Goal: Task Accomplishment & Management: Use online tool/utility

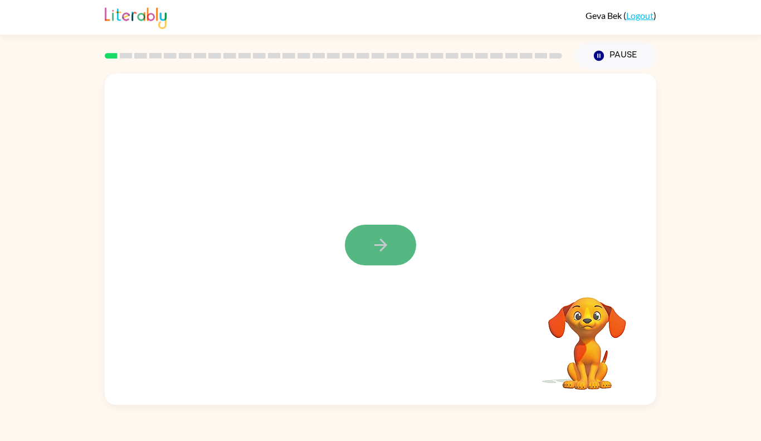
click at [384, 250] on icon "button" at bounding box center [381, 245] width 20 height 20
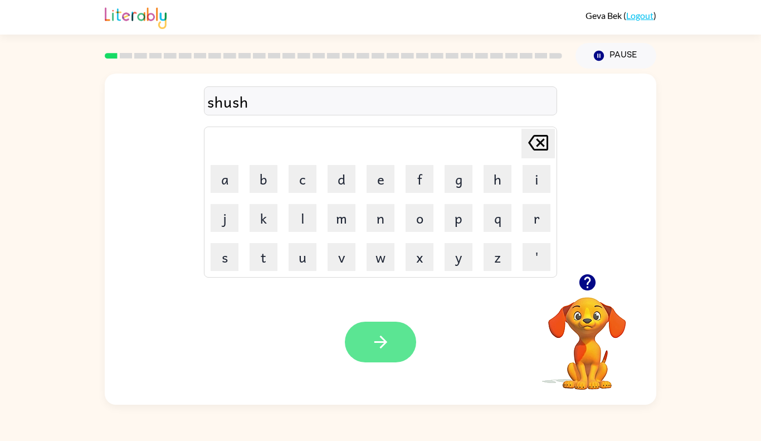
click at [368, 350] on button "button" at bounding box center [380, 341] width 71 height 41
click at [393, 350] on button "button" at bounding box center [380, 341] width 71 height 41
click at [355, 342] on button "button" at bounding box center [380, 341] width 71 height 41
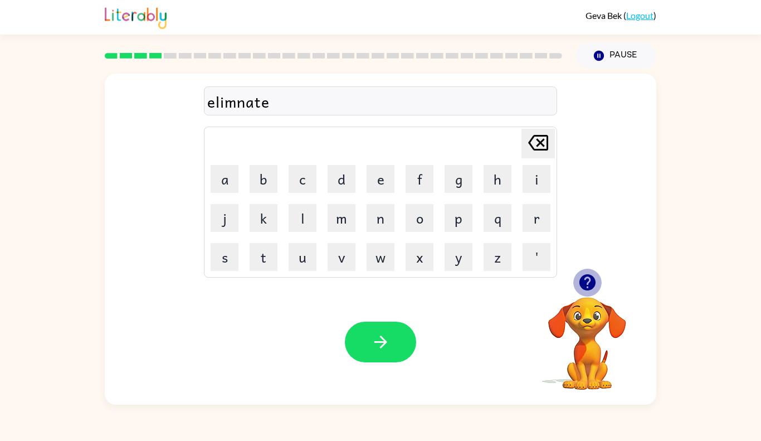
click at [589, 273] on icon "button" at bounding box center [588, 282] width 20 height 20
click at [407, 350] on button "button" at bounding box center [380, 341] width 71 height 41
click at [584, 280] on icon "button" at bounding box center [587, 282] width 16 height 16
click at [598, 285] on button "button" at bounding box center [587, 282] width 28 height 28
click at [583, 282] on icon "button" at bounding box center [587, 282] width 16 height 16
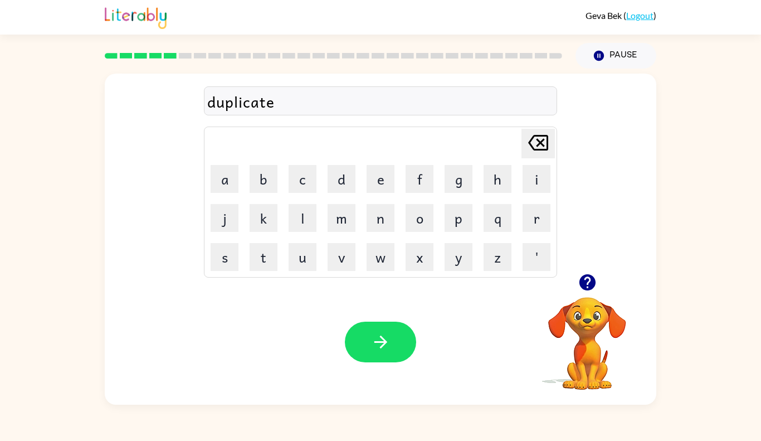
click at [445, 355] on div "Your browser must support playing .mp4 files to use Literably. Please try using…" at bounding box center [381, 341] width 552 height 125
click at [372, 339] on icon "button" at bounding box center [381, 342] width 20 height 20
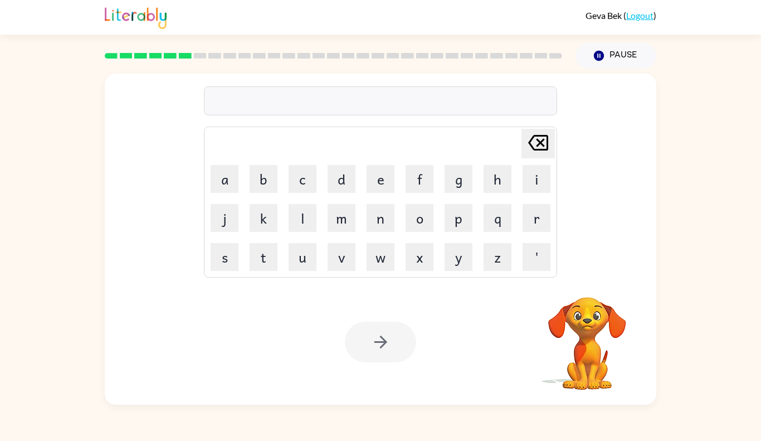
click at [372, 339] on div at bounding box center [380, 341] width 71 height 41
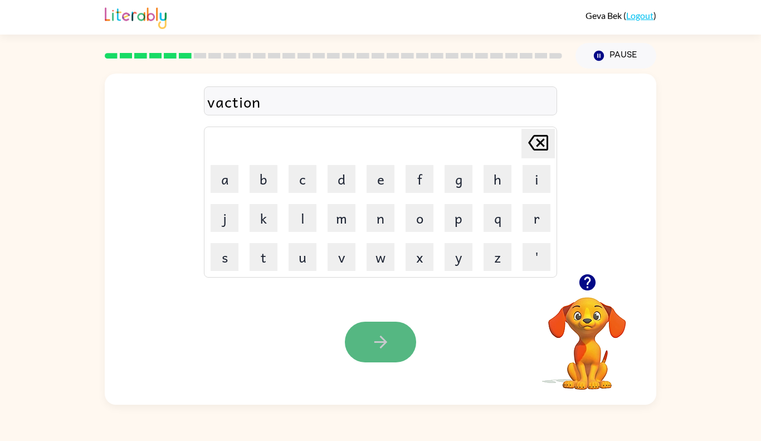
click at [348, 347] on button "button" at bounding box center [380, 341] width 71 height 41
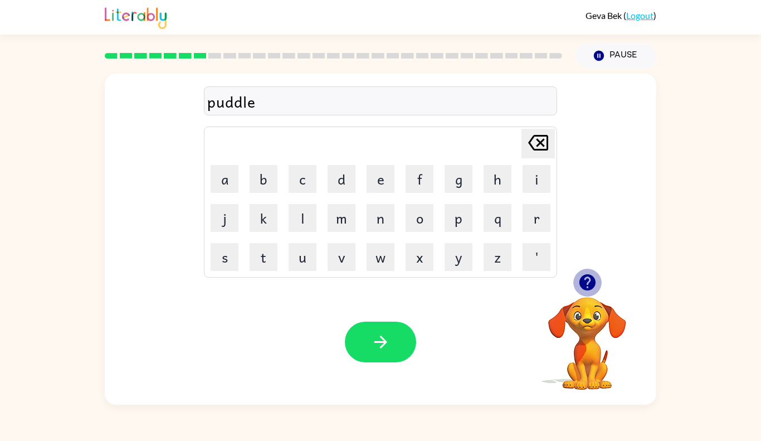
click at [592, 278] on icon "button" at bounding box center [587, 282] width 16 height 16
click at [355, 349] on button "button" at bounding box center [380, 341] width 71 height 41
click at [601, 301] on video "Your browser must support playing .mp4 files to use Literably. Please try using…" at bounding box center [587, 335] width 111 height 111
click at [584, 288] on icon "button" at bounding box center [587, 282] width 16 height 16
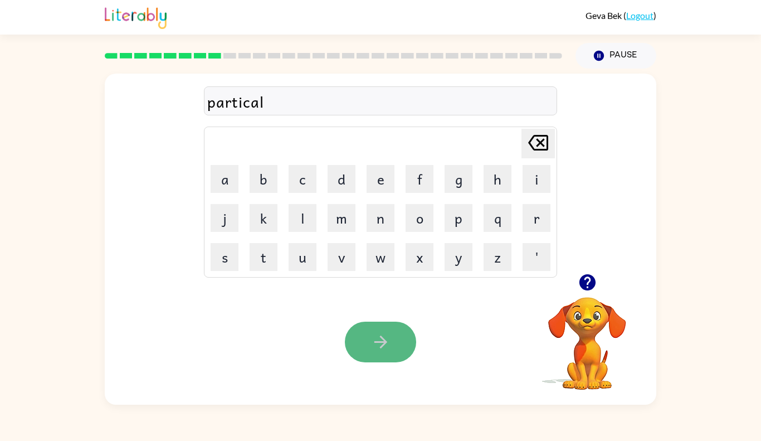
click at [365, 357] on button "button" at bounding box center [380, 341] width 71 height 41
click at [588, 276] on icon "button" at bounding box center [587, 282] width 16 height 16
click at [362, 348] on button "button" at bounding box center [380, 341] width 71 height 41
click at [354, 330] on button "button" at bounding box center [380, 341] width 71 height 41
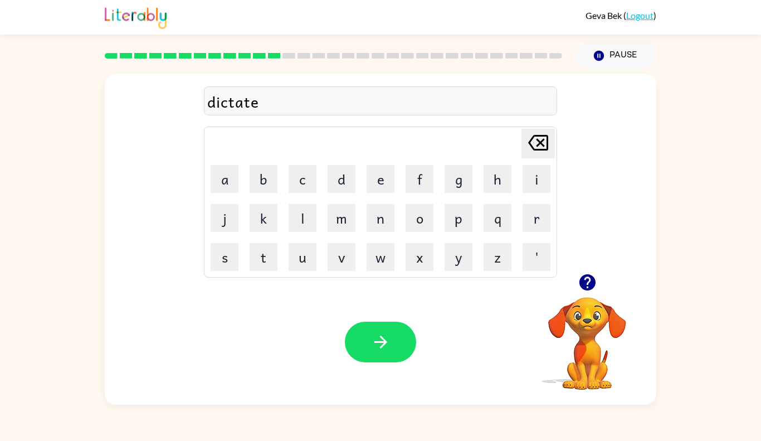
click at [591, 307] on video "Your browser must support playing .mp4 files to use Literably. Please try using…" at bounding box center [587, 335] width 111 height 111
click at [581, 282] on icon "button" at bounding box center [587, 282] width 16 height 16
click at [393, 336] on button "button" at bounding box center [380, 341] width 71 height 41
click at [582, 300] on video "Your browser must support playing .mp4 files to use Literably. Please try using…" at bounding box center [587, 335] width 111 height 111
click at [584, 284] on icon "button" at bounding box center [587, 282] width 16 height 16
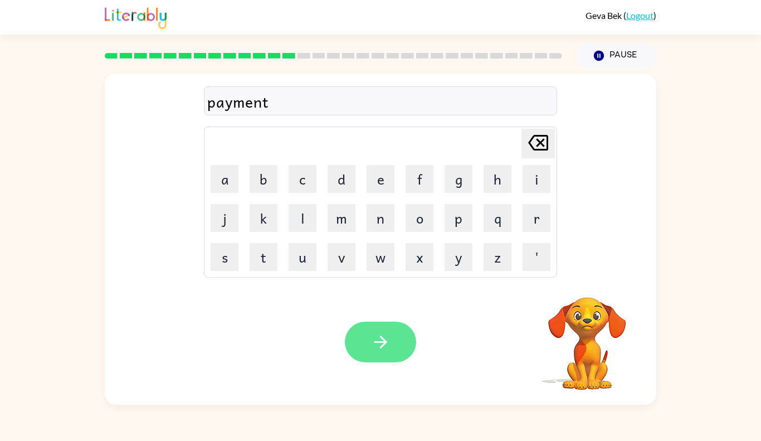
click at [388, 352] on button "button" at bounding box center [380, 341] width 71 height 41
click at [372, 342] on icon "button" at bounding box center [381, 342] width 20 height 20
click at [350, 353] on button "button" at bounding box center [380, 341] width 71 height 41
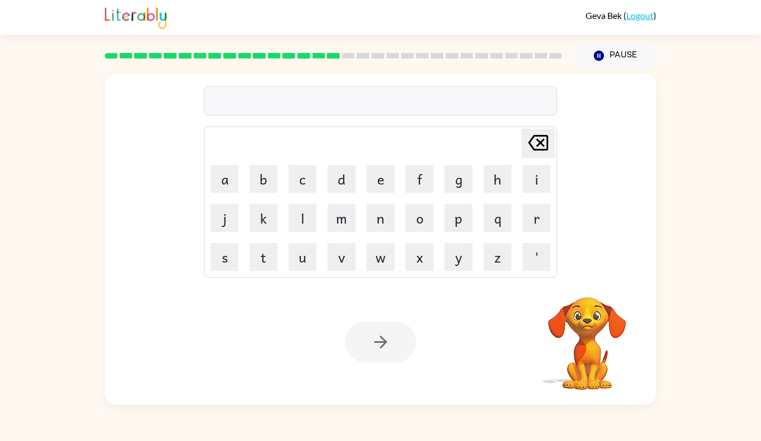
click at [350, 353] on div at bounding box center [380, 341] width 71 height 41
click at [406, 328] on button "button" at bounding box center [380, 341] width 71 height 41
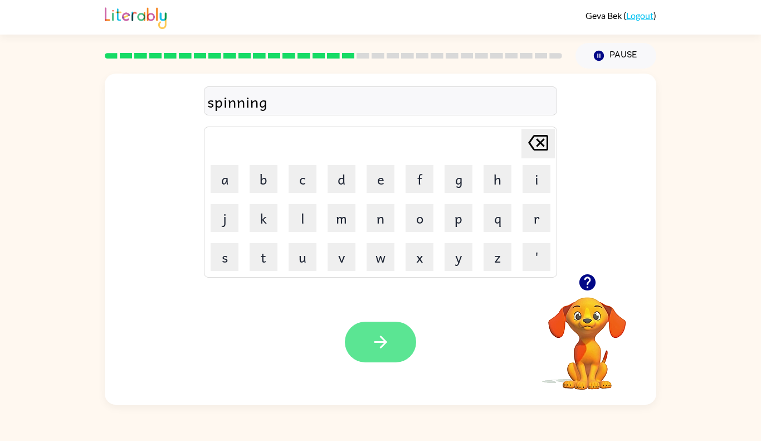
click at [367, 353] on button "button" at bounding box center [380, 341] width 71 height 41
click at [583, 290] on icon "button" at bounding box center [588, 282] width 20 height 20
click at [590, 321] on video "Your browser must support playing .mp4 files to use Literably. Please try using…" at bounding box center [587, 335] width 111 height 111
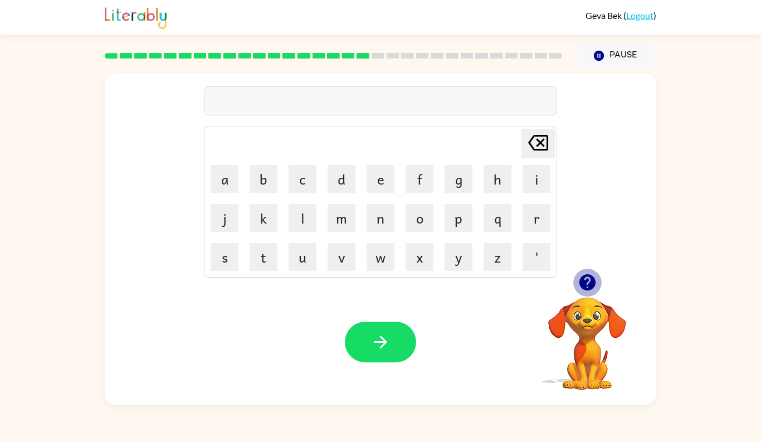
click at [582, 287] on icon "button" at bounding box center [587, 282] width 16 height 16
click at [576, 365] on video "Your browser must support playing .mp4 files to use Literably. Please try using…" at bounding box center [587, 335] width 111 height 111
click at [586, 340] on video "Your browser must support playing .mp4 files to use Literably. Please try using…" at bounding box center [587, 335] width 111 height 111
click at [582, 280] on icon "button" at bounding box center [587, 282] width 16 height 16
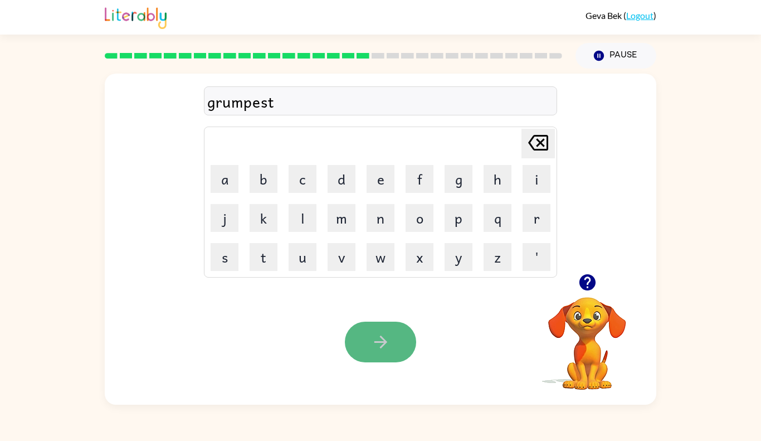
click at [402, 345] on button "button" at bounding box center [380, 341] width 71 height 41
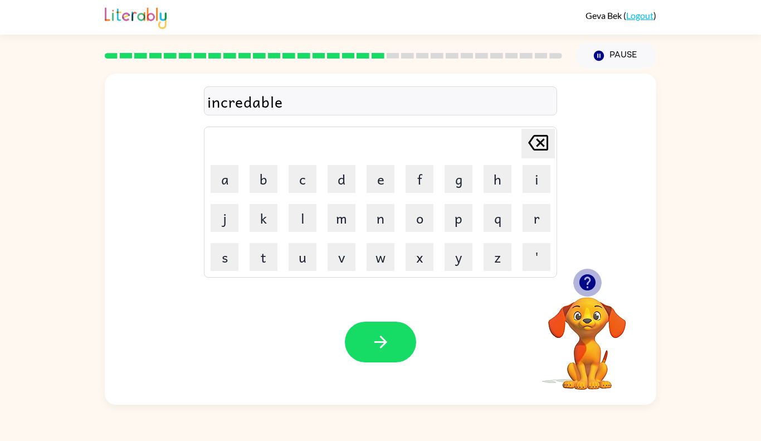
click at [585, 286] on icon "button" at bounding box center [587, 282] width 16 height 16
click at [246, 101] on div "incredable" at bounding box center [380, 101] width 347 height 23
click at [243, 103] on div "incredable" at bounding box center [380, 101] width 347 height 23
click at [379, 337] on icon "button" at bounding box center [381, 342] width 20 height 20
click at [604, 305] on video "Your browser must support playing .mp4 files to use Literably. Please try using…" at bounding box center [587, 335] width 111 height 111
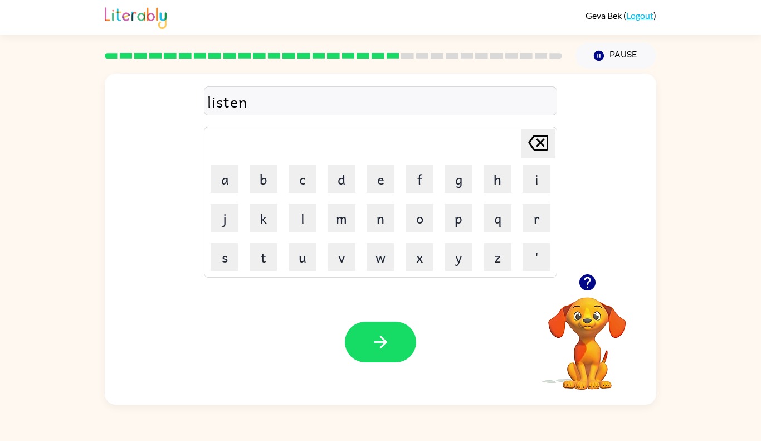
click at [604, 305] on video "Your browser must support playing .mp4 files to use Literably. Please try using…" at bounding box center [587, 335] width 111 height 111
click at [590, 287] on icon "button" at bounding box center [587, 282] width 16 height 16
click at [357, 341] on button "button" at bounding box center [380, 341] width 71 height 41
click at [584, 324] on video "Your browser must support playing .mp4 files to use Literably. Please try using…" at bounding box center [587, 335] width 111 height 111
click at [579, 289] on icon "button" at bounding box center [588, 282] width 20 height 20
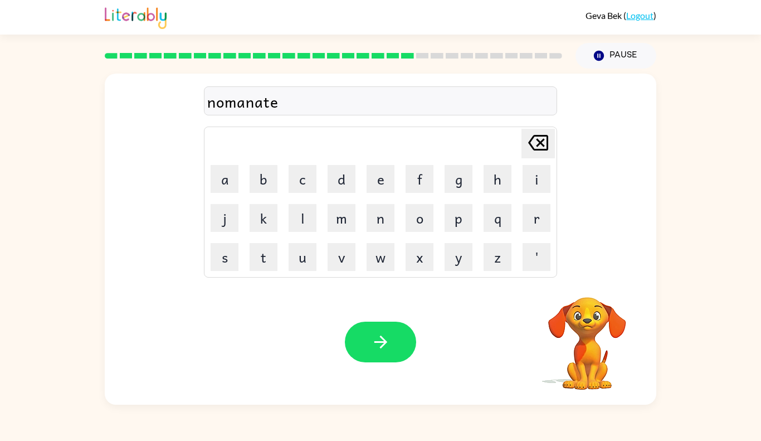
click at [222, 105] on div "nomanate" at bounding box center [380, 101] width 347 height 23
click at [350, 108] on div "nomanate" at bounding box center [380, 101] width 347 height 23
click at [386, 362] on button "button" at bounding box center [380, 341] width 71 height 41
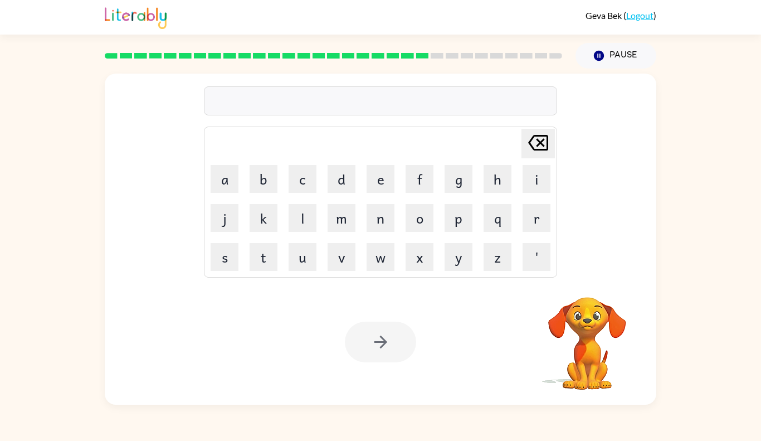
click at [286, 93] on div at bounding box center [380, 100] width 353 height 29
click at [288, 104] on div at bounding box center [380, 100] width 353 height 29
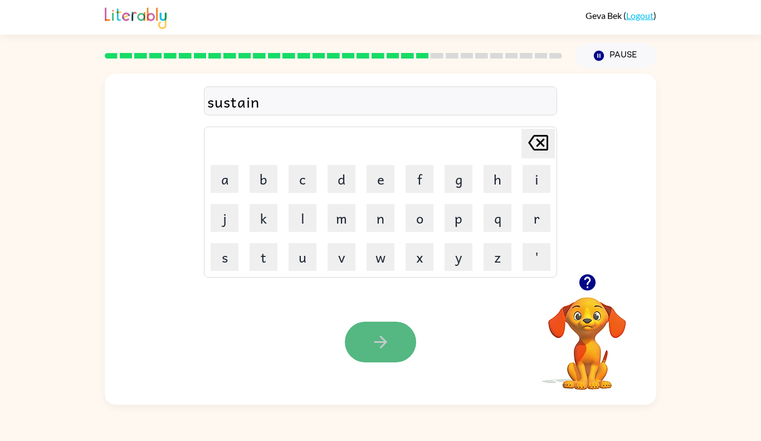
click at [372, 353] on button "button" at bounding box center [380, 341] width 71 height 41
click at [600, 293] on div at bounding box center [587, 282] width 111 height 28
click at [593, 291] on icon "button" at bounding box center [588, 282] width 20 height 20
click at [761, 390] on div "related Delete Delete last character input a b c d e f g h i j k l m n o p q r …" at bounding box center [380, 237] width 761 height 336
click at [627, 317] on video "Your browser must support playing .mp4 files to use Literably. Please try using…" at bounding box center [587, 335] width 111 height 111
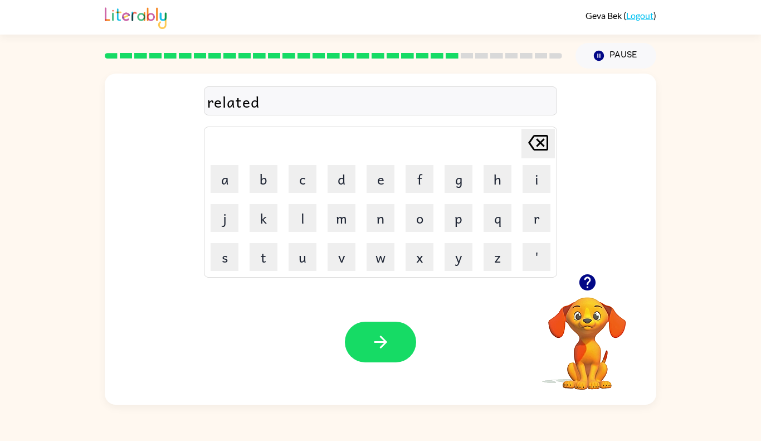
click at [631, 320] on video "Your browser must support playing .mp4 files to use Literably. Please try using…" at bounding box center [587, 335] width 111 height 111
click at [596, 286] on icon "button" at bounding box center [588, 282] width 20 height 20
click at [374, 337] on icon "button" at bounding box center [381, 342] width 20 height 20
click at [365, 329] on button "button" at bounding box center [380, 341] width 71 height 41
click at [358, 337] on button "button" at bounding box center [380, 341] width 71 height 41
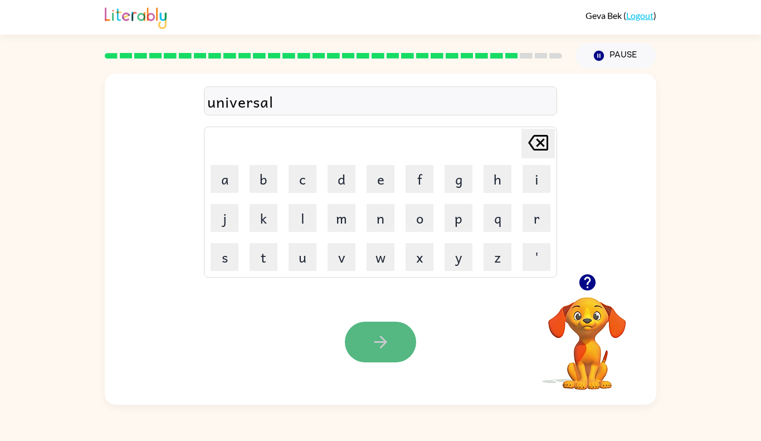
click at [391, 332] on button "button" at bounding box center [380, 341] width 71 height 41
click at [367, 352] on button "button" at bounding box center [380, 341] width 71 height 41
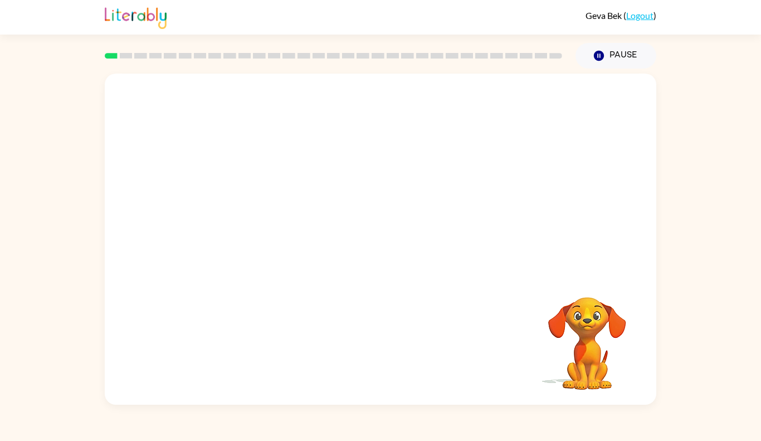
click at [230, 225] on video "Your browser must support playing .mp4 files to use Literably. Please try using…" at bounding box center [381, 174] width 552 height 200
drag, startPoint x: 243, startPoint y: 221, endPoint x: 294, endPoint y: 156, distance: 82.5
click at [294, 156] on video "Your browser must support playing .mp4 files to use Literably. Please try using…" at bounding box center [381, 174] width 552 height 200
click at [378, 241] on icon "button" at bounding box center [381, 245] width 20 height 20
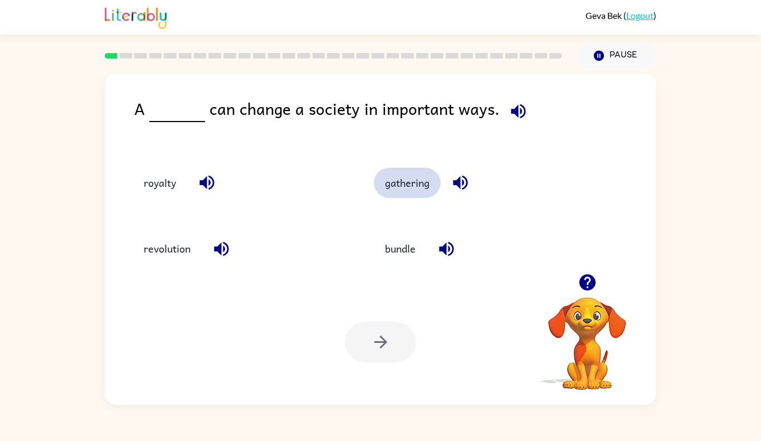
click at [382, 184] on button "gathering" at bounding box center [407, 183] width 67 height 30
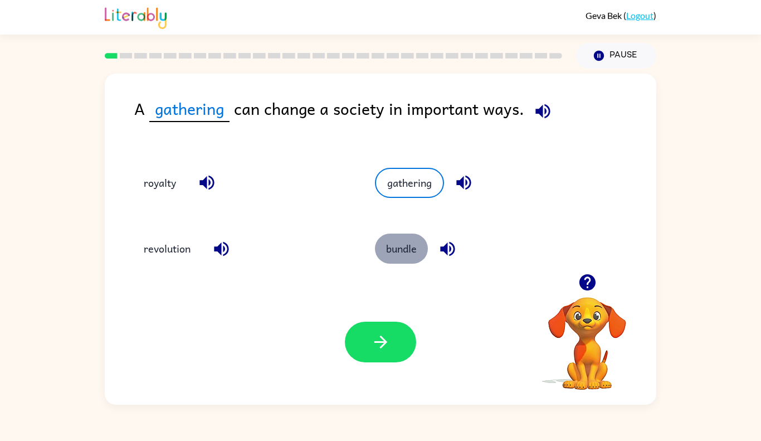
click at [376, 243] on button "bundle" at bounding box center [401, 248] width 53 height 30
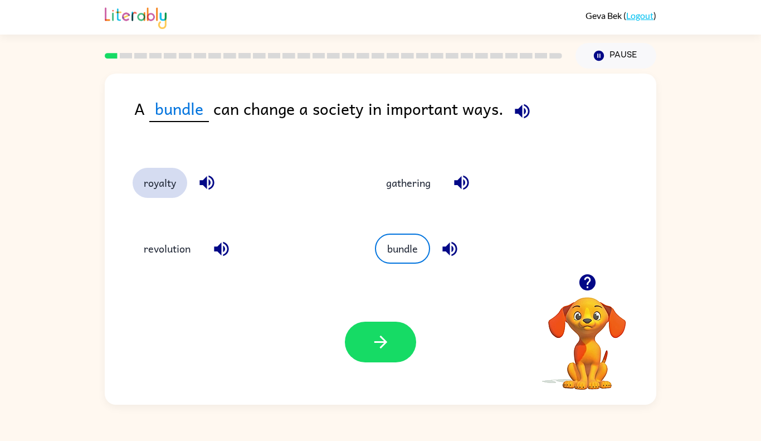
click at [170, 183] on button "royalty" at bounding box center [160, 183] width 55 height 30
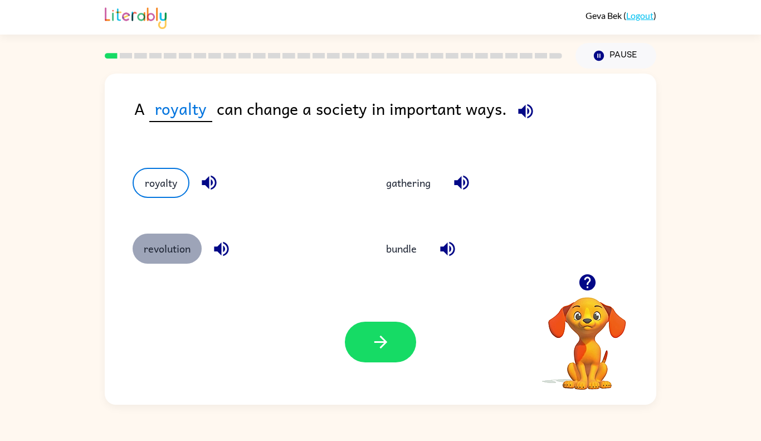
click at [152, 255] on button "revolution" at bounding box center [167, 248] width 69 height 30
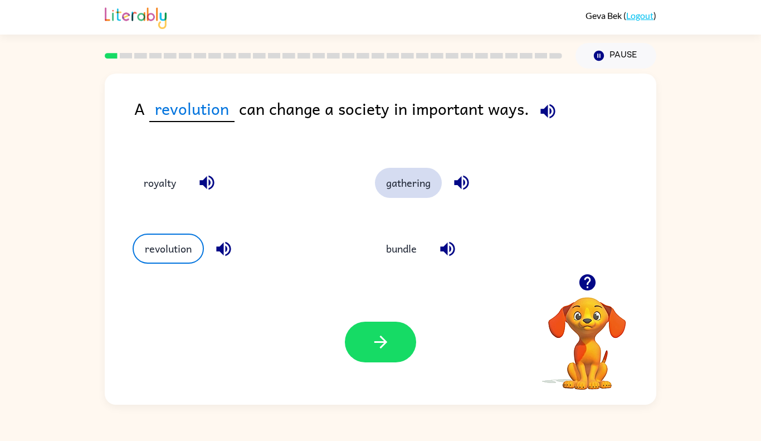
click at [412, 170] on button "gathering" at bounding box center [408, 183] width 67 height 30
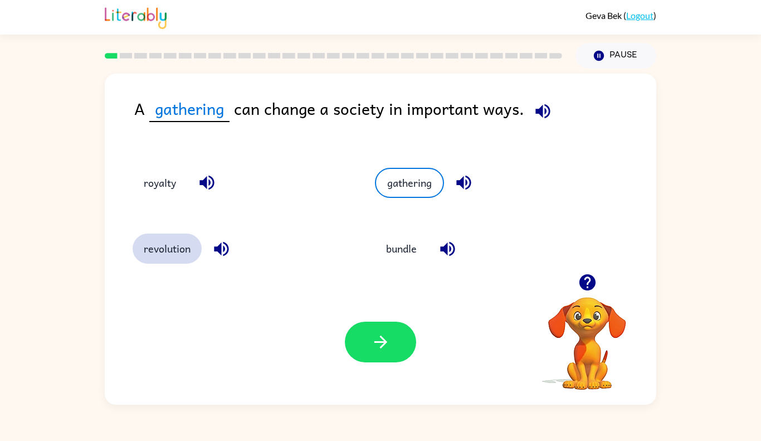
click at [178, 259] on button "revolution" at bounding box center [167, 248] width 69 height 30
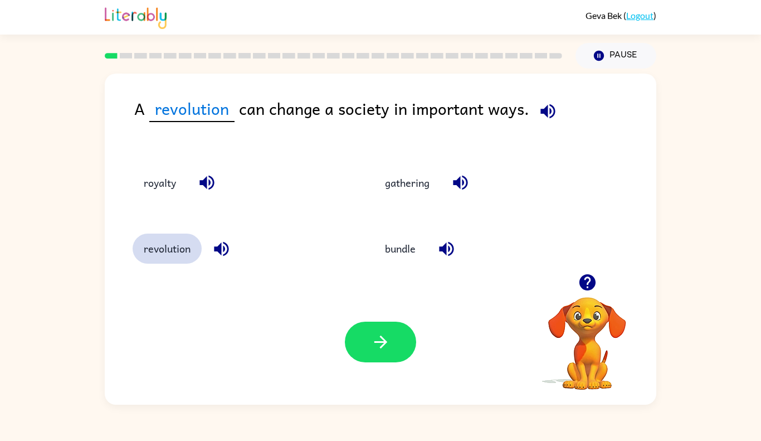
click at [182, 262] on button "revolution" at bounding box center [167, 248] width 69 height 30
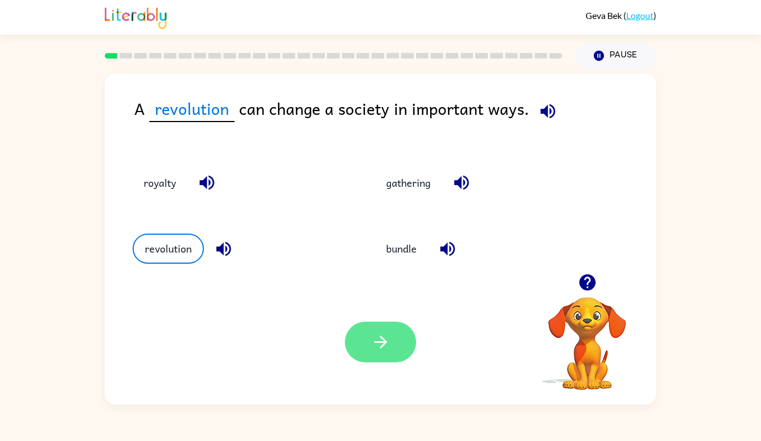
click at [400, 328] on button "button" at bounding box center [380, 341] width 71 height 41
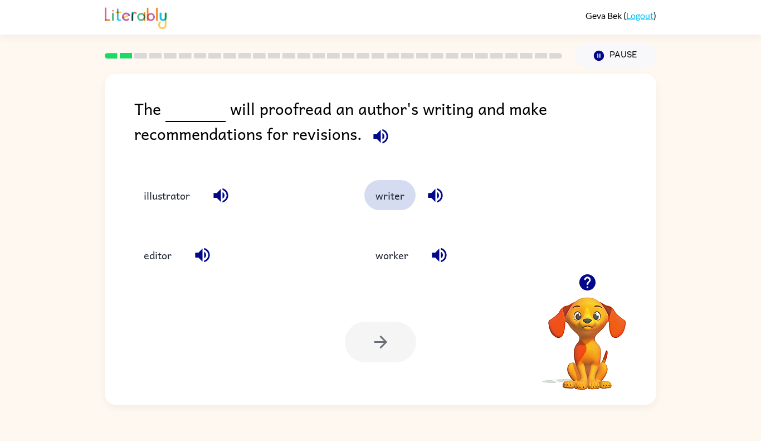
click at [387, 203] on button "writer" at bounding box center [389, 195] width 51 height 30
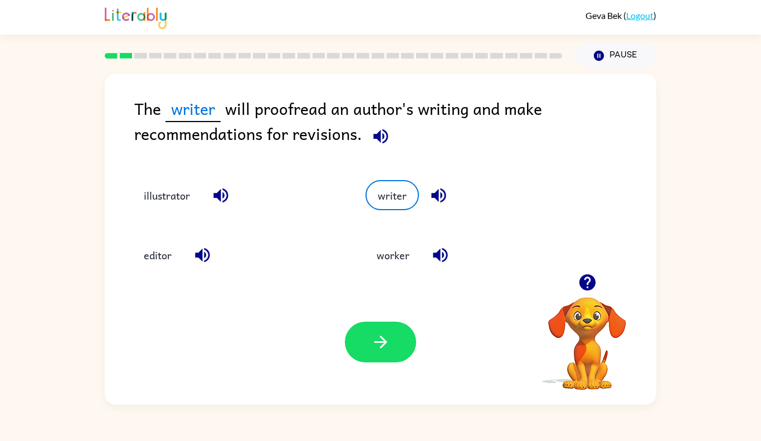
click at [389, 270] on div "worker" at bounding box center [460, 248] width 233 height 60
click at [373, 252] on button "worker" at bounding box center [393, 255] width 55 height 30
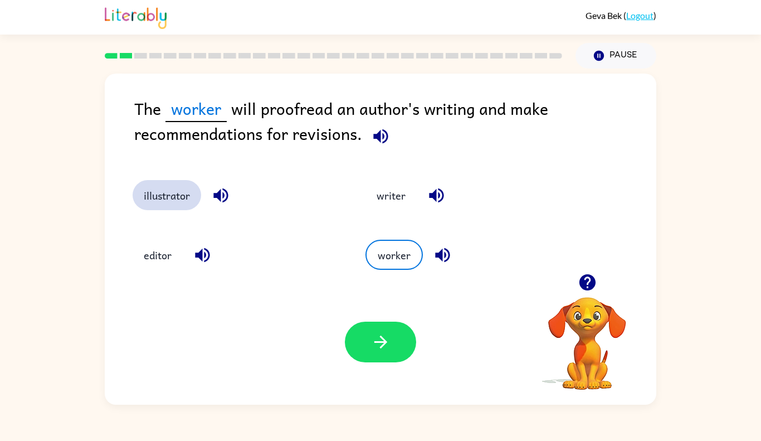
click at [137, 196] on button "illustrator" at bounding box center [167, 195] width 69 height 30
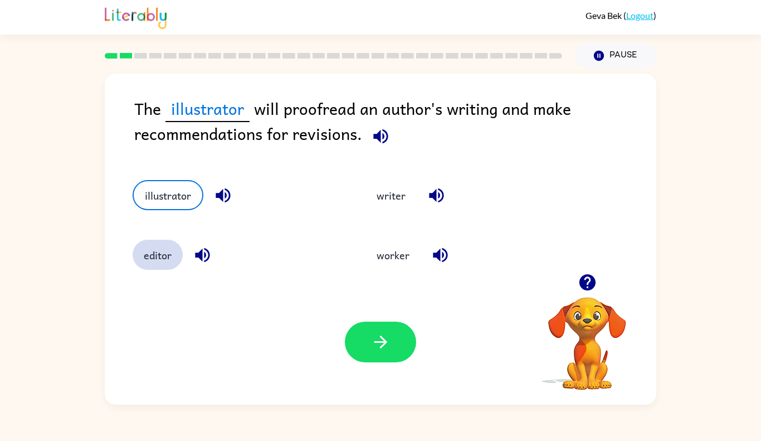
click at [164, 256] on button "editor" at bounding box center [158, 255] width 50 height 30
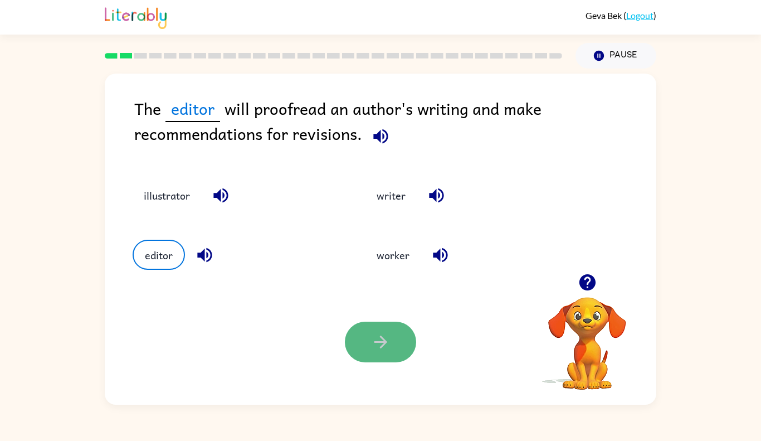
click at [381, 339] on icon "button" at bounding box center [381, 342] width 20 height 20
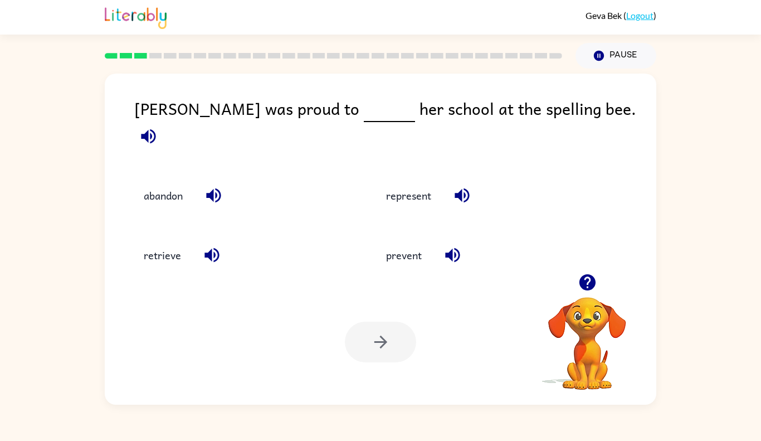
click at [408, 202] on div "represent" at bounding box center [475, 189] width 242 height 60
click at [382, 163] on div "represent" at bounding box center [475, 189] width 242 height 60
click at [394, 180] on button "represent" at bounding box center [408, 195] width 67 height 30
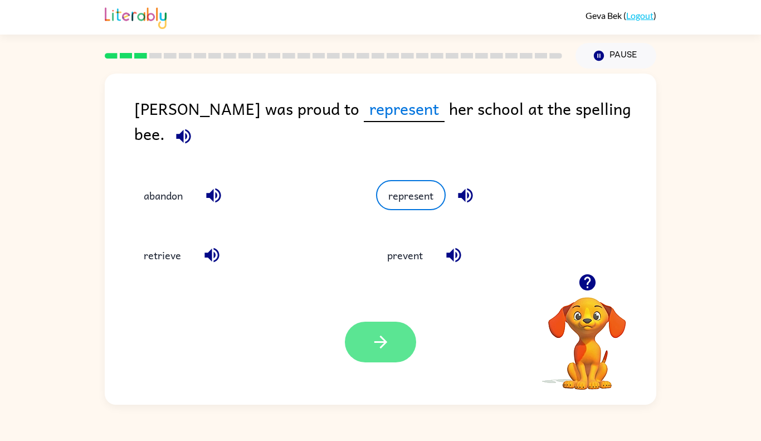
click at [363, 358] on button "button" at bounding box center [380, 341] width 71 height 41
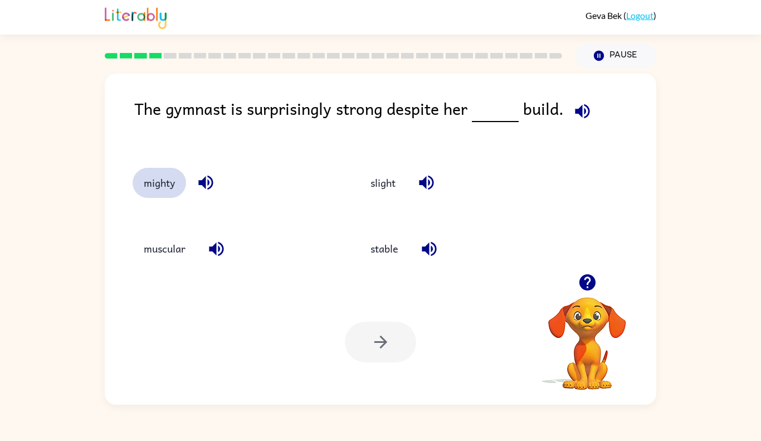
click at [167, 176] on button "mighty" at bounding box center [159, 183] width 53 height 30
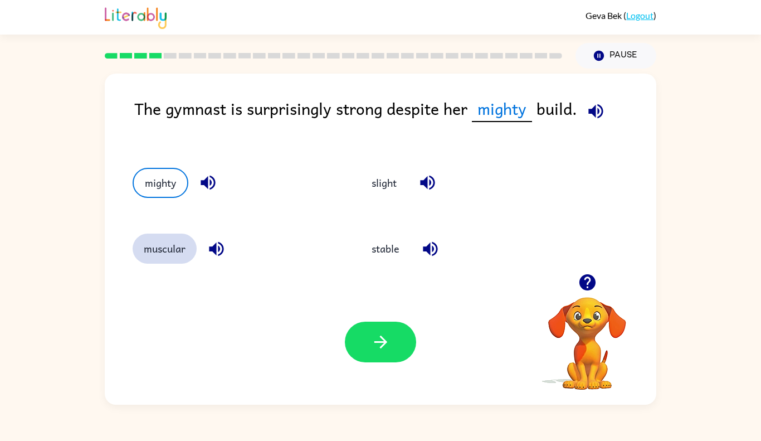
click at [167, 246] on button "muscular" at bounding box center [165, 248] width 64 height 30
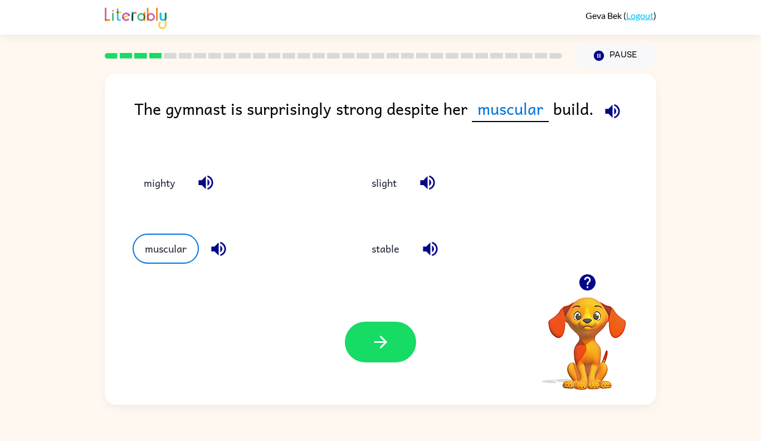
click at [371, 197] on div "slight" at bounding box center [462, 183] width 202 height 30
click at [377, 183] on button "slight" at bounding box center [384, 183] width 47 height 30
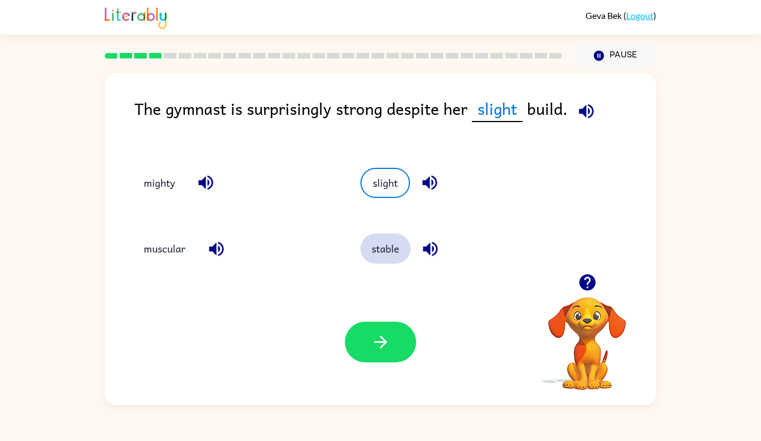
click at [392, 247] on button "stable" at bounding box center [386, 248] width 50 height 30
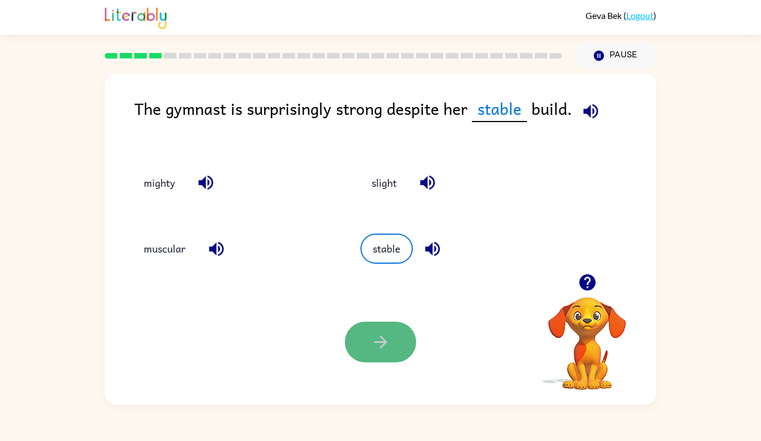
click at [355, 349] on button "button" at bounding box center [380, 341] width 71 height 41
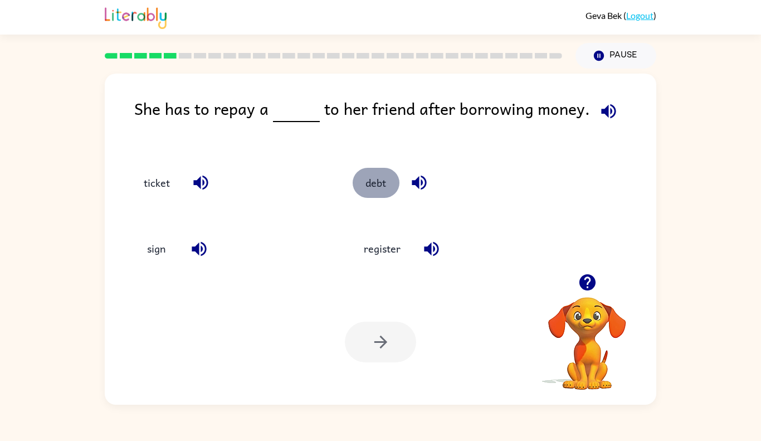
click at [375, 187] on button "debt" at bounding box center [376, 183] width 47 height 30
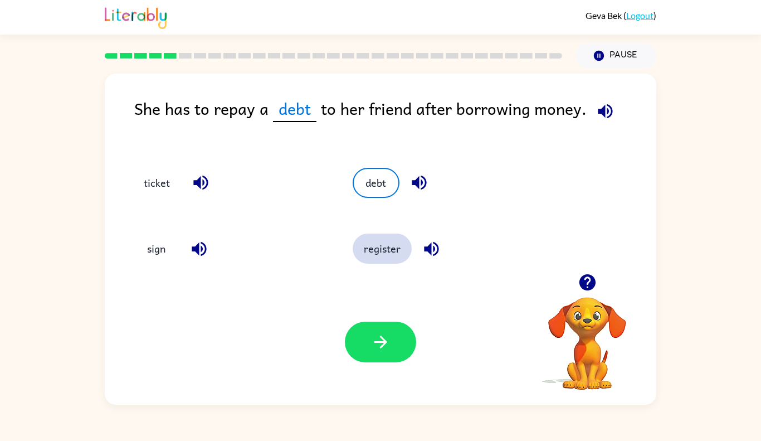
click at [368, 254] on button "register" at bounding box center [382, 248] width 59 height 30
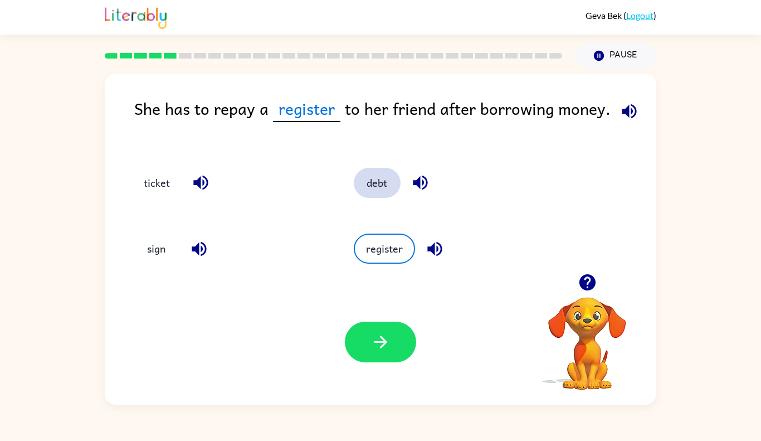
click at [372, 193] on button "debt" at bounding box center [377, 183] width 47 height 30
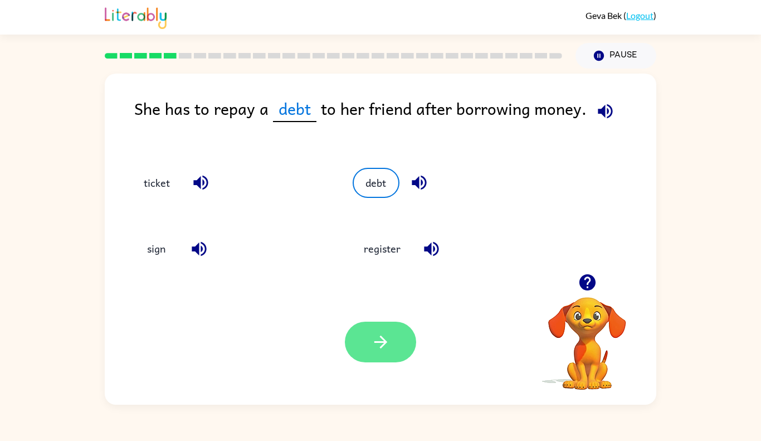
click at [356, 347] on button "button" at bounding box center [380, 341] width 71 height 41
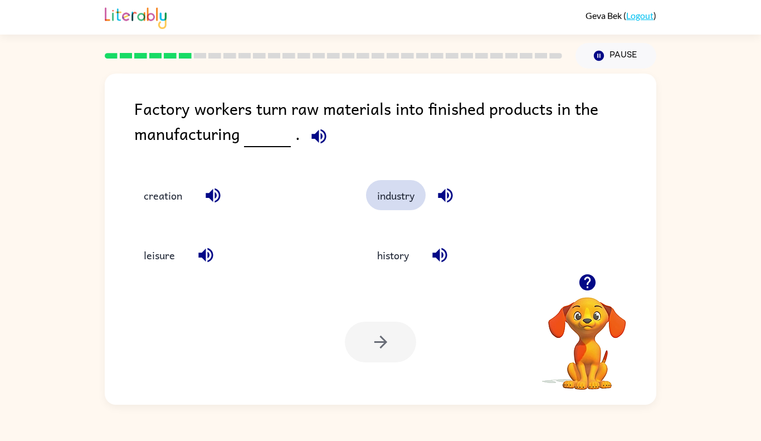
click at [379, 199] on button "industry" at bounding box center [396, 195] width 60 height 30
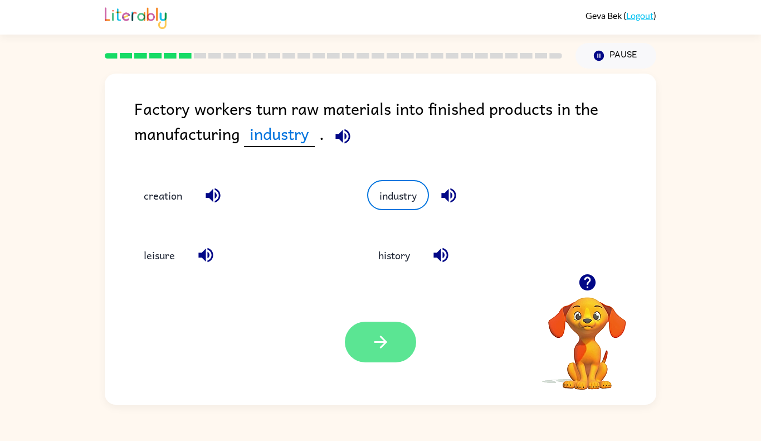
click at [382, 342] on icon "button" at bounding box center [380, 341] width 13 height 13
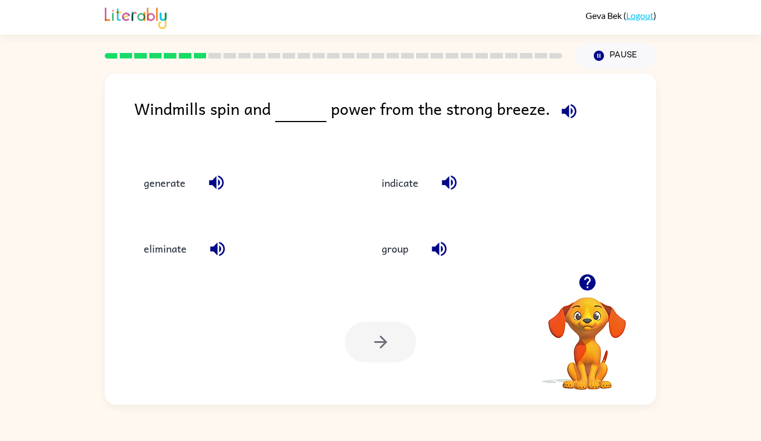
click at [172, 198] on div "generate" at bounding box center [230, 180] width 238 height 66
click at [137, 176] on button "generate" at bounding box center [165, 183] width 64 height 30
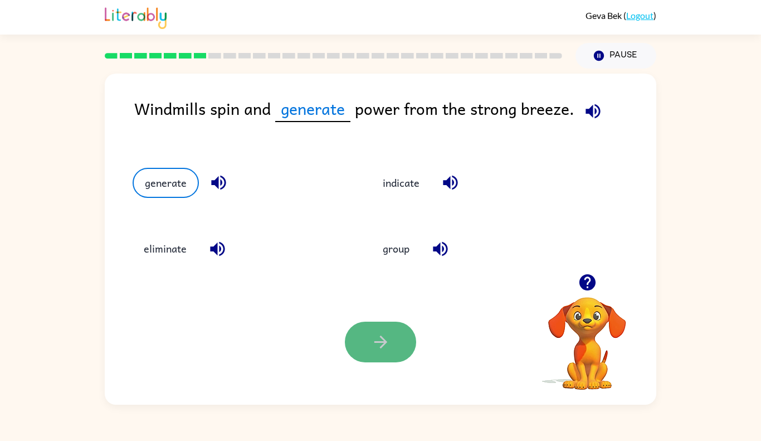
click at [380, 348] on icon "button" at bounding box center [381, 342] width 20 height 20
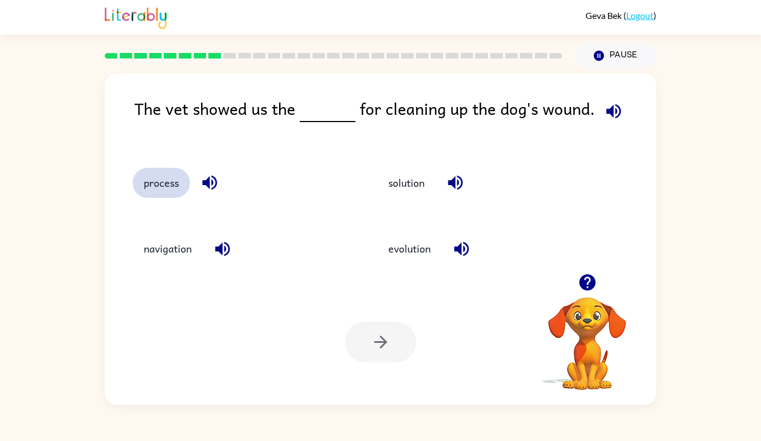
click at [174, 183] on button "process" at bounding box center [161, 183] width 57 height 30
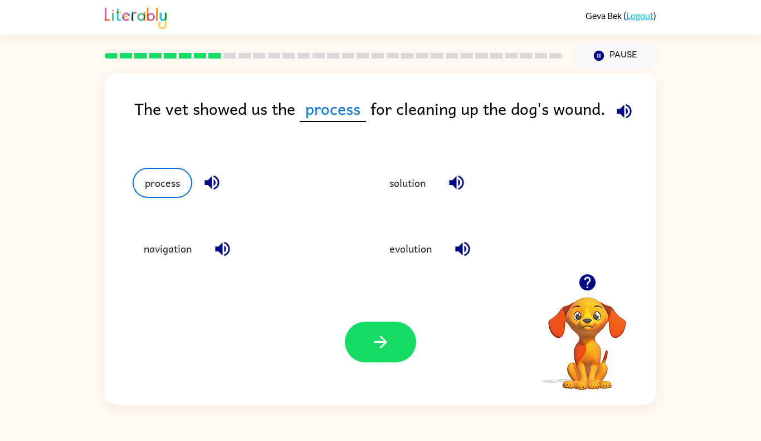
click at [378, 319] on div "Your browser must support playing .mp4 files to use Literably. Please try using…" at bounding box center [381, 341] width 552 height 125
click at [385, 352] on button "button" at bounding box center [380, 341] width 71 height 41
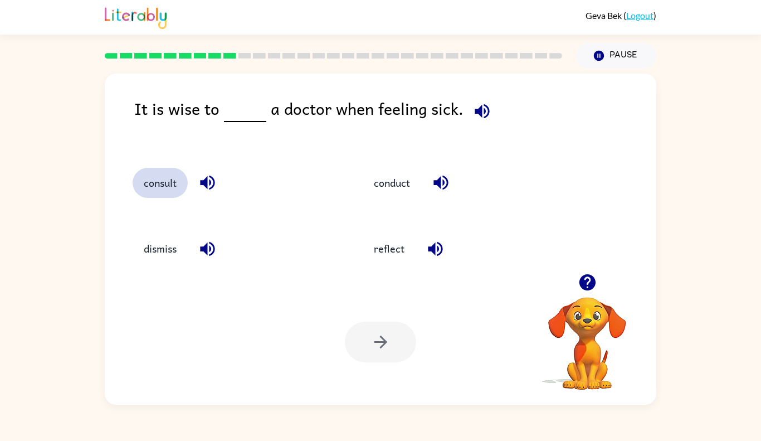
click at [174, 178] on button "consult" at bounding box center [160, 183] width 55 height 30
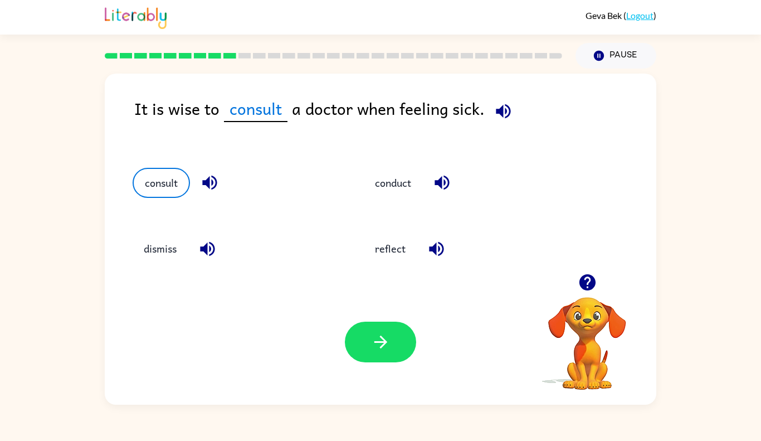
click at [410, 386] on div "Your browser must support playing .mp4 files to use Literably. Please try using…" at bounding box center [381, 341] width 552 height 125
click at [385, 333] on icon "button" at bounding box center [381, 342] width 20 height 20
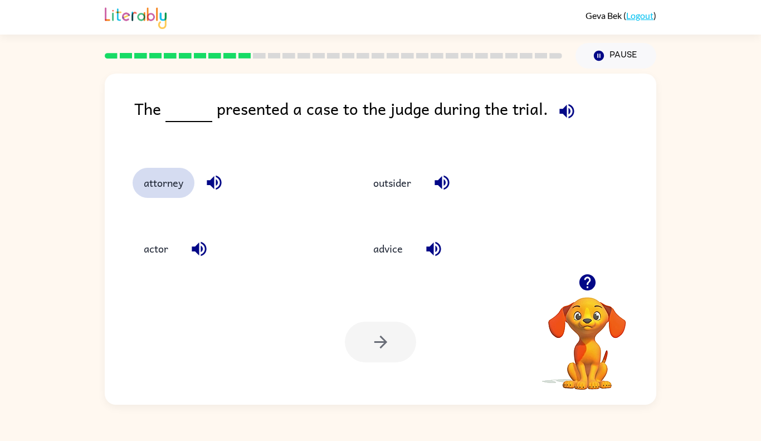
click at [150, 183] on button "attorney" at bounding box center [164, 183] width 62 height 30
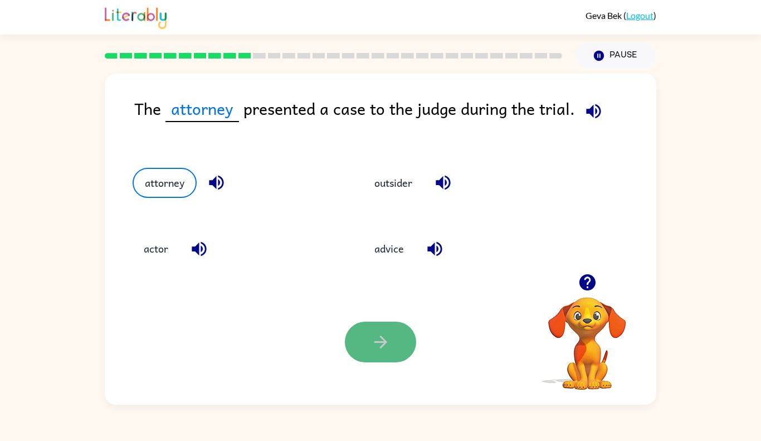
click at [412, 351] on button "button" at bounding box center [380, 341] width 71 height 41
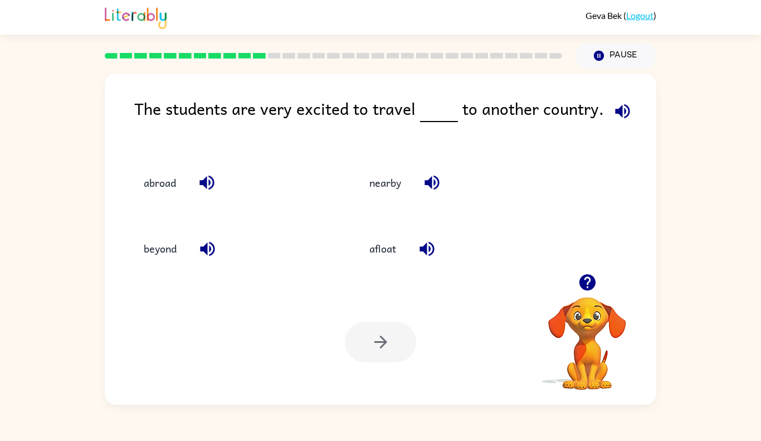
click at [229, 204] on div "abroad" at bounding box center [224, 180] width 226 height 66
click at [173, 188] on button "abroad" at bounding box center [160, 183] width 55 height 30
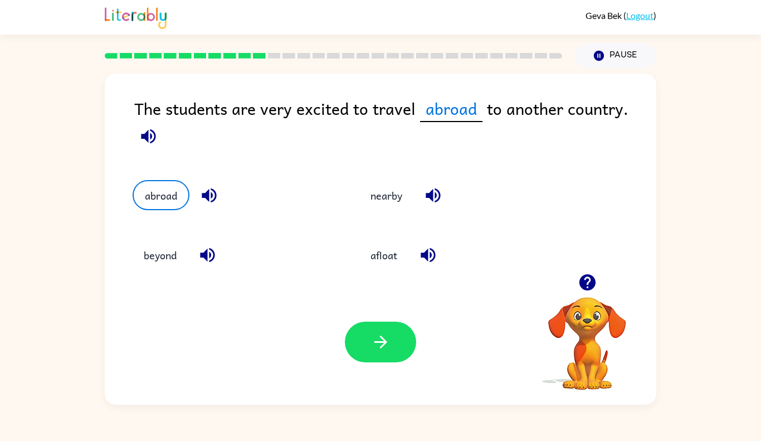
click at [163, 139] on div "The students are very excited to travel abroad to another country." at bounding box center [395, 127] width 522 height 62
click at [126, 136] on div "The students are very excited to travel abroad to another country. abroad nearb…" at bounding box center [381, 239] width 552 height 331
click at [147, 140] on icon "button" at bounding box center [148, 136] width 14 height 14
click at [364, 335] on button "button" at bounding box center [380, 341] width 71 height 41
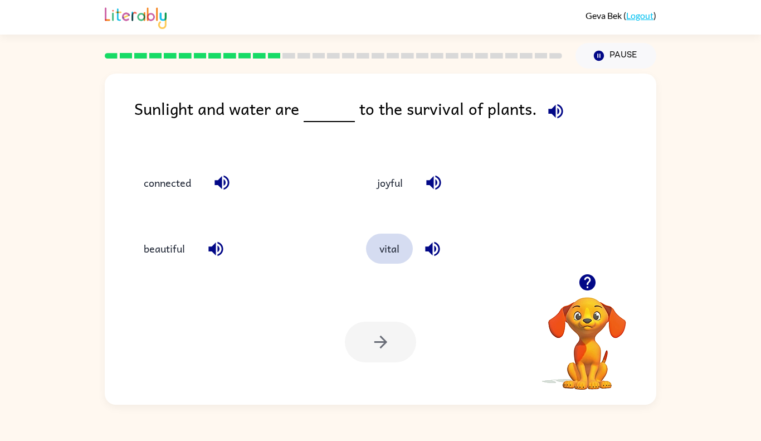
click at [374, 251] on button "vital" at bounding box center [389, 248] width 47 height 30
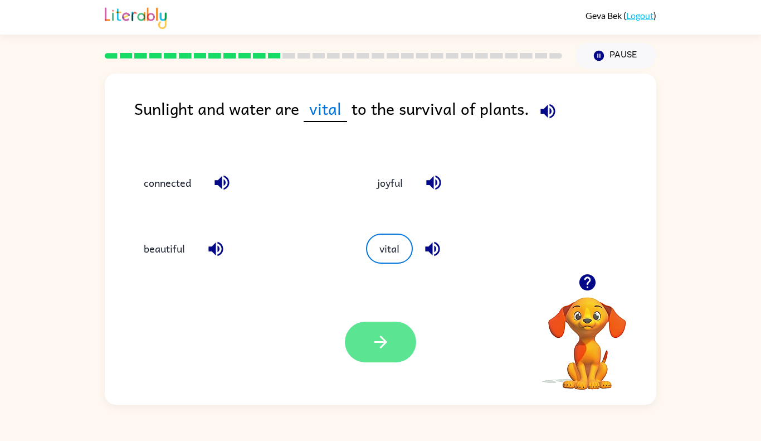
click at [382, 339] on icon "button" at bounding box center [380, 341] width 13 height 13
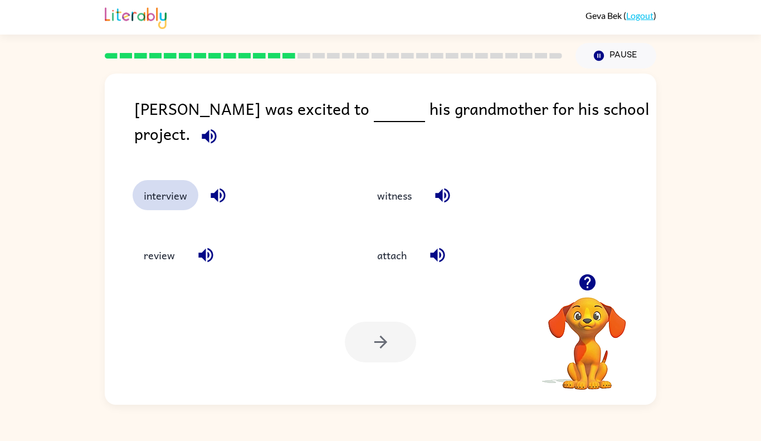
click at [145, 189] on button "interview" at bounding box center [166, 195] width 66 height 30
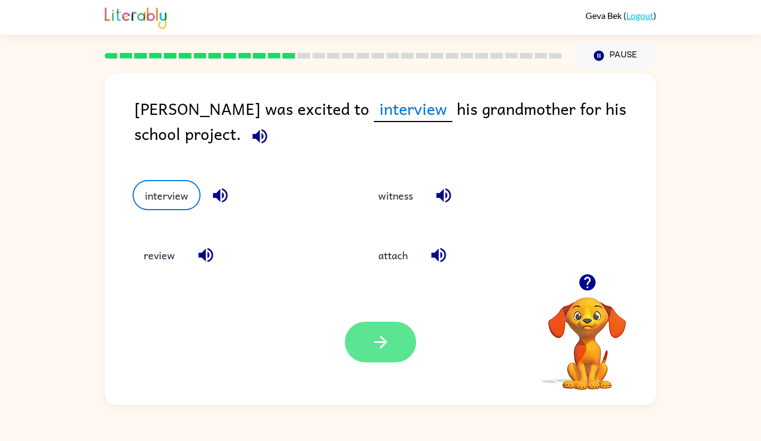
click at [394, 357] on button "button" at bounding box center [380, 341] width 71 height 41
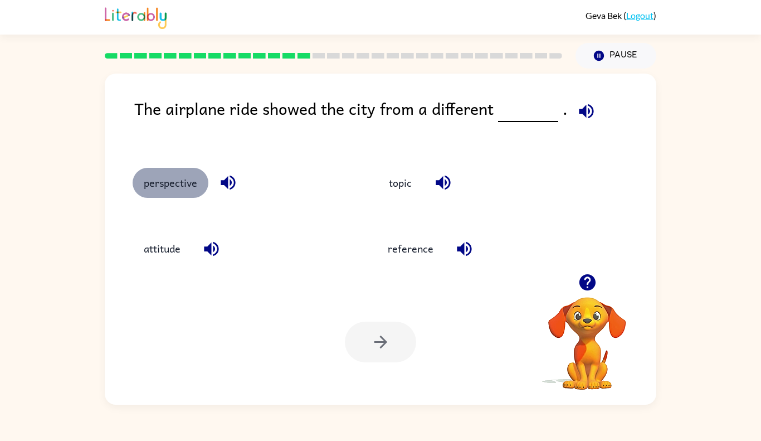
click at [173, 190] on button "perspective" at bounding box center [171, 183] width 76 height 30
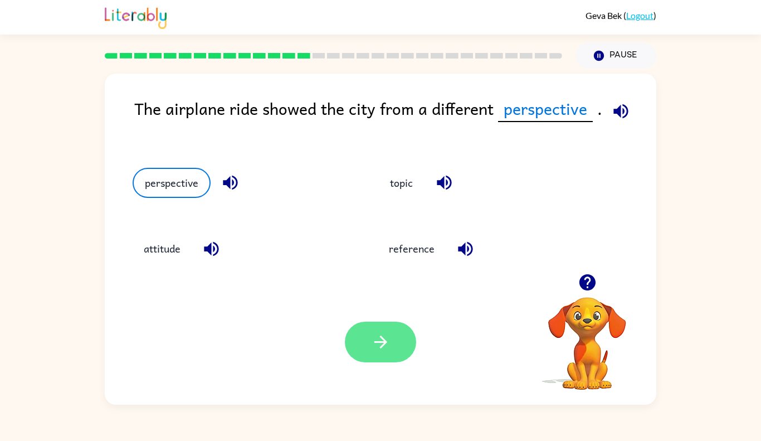
click at [391, 329] on button "button" at bounding box center [380, 341] width 71 height 41
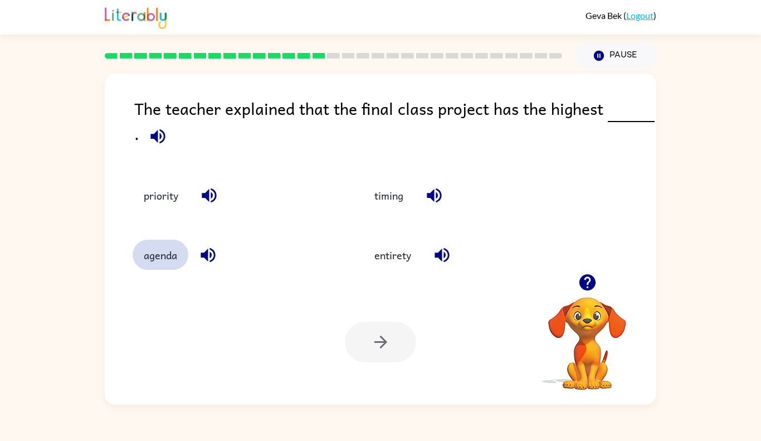
click at [164, 247] on button "agenda" at bounding box center [161, 255] width 56 height 30
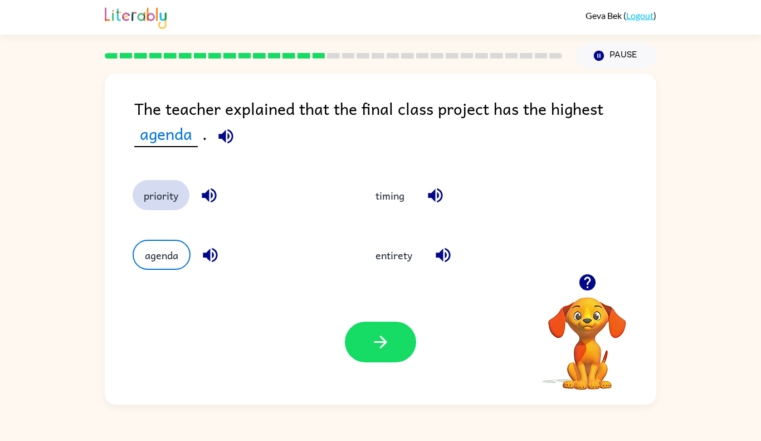
click at [184, 191] on button "priority" at bounding box center [161, 195] width 57 height 30
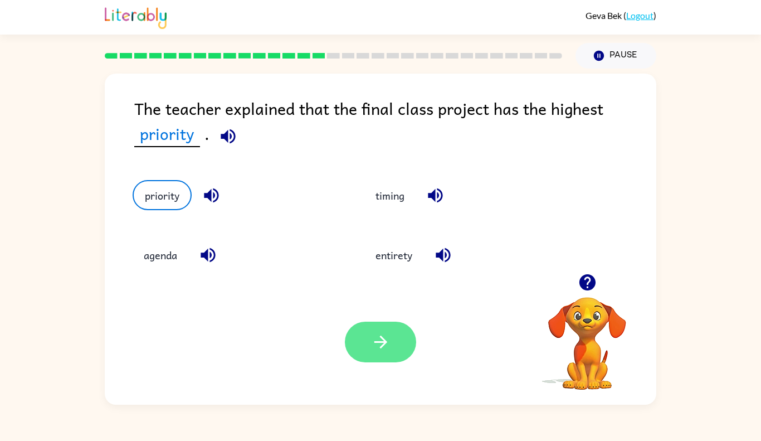
click at [412, 331] on button "button" at bounding box center [380, 341] width 71 height 41
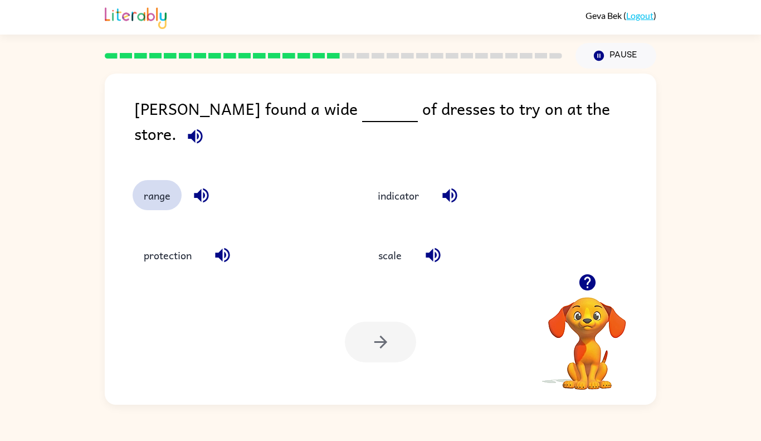
click at [147, 180] on button "range" at bounding box center [157, 195] width 49 height 30
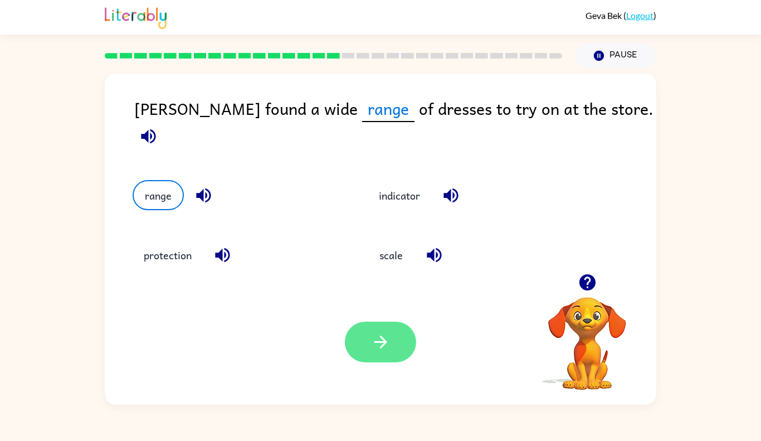
click at [384, 338] on icon "button" at bounding box center [381, 342] width 20 height 20
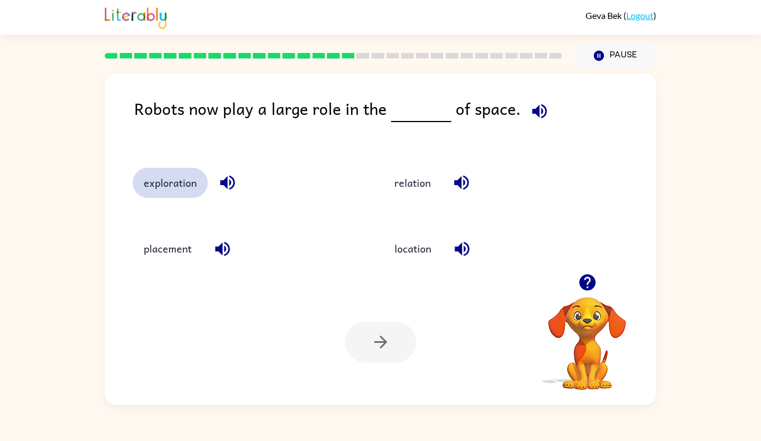
click at [195, 174] on button "exploration" at bounding box center [170, 183] width 75 height 30
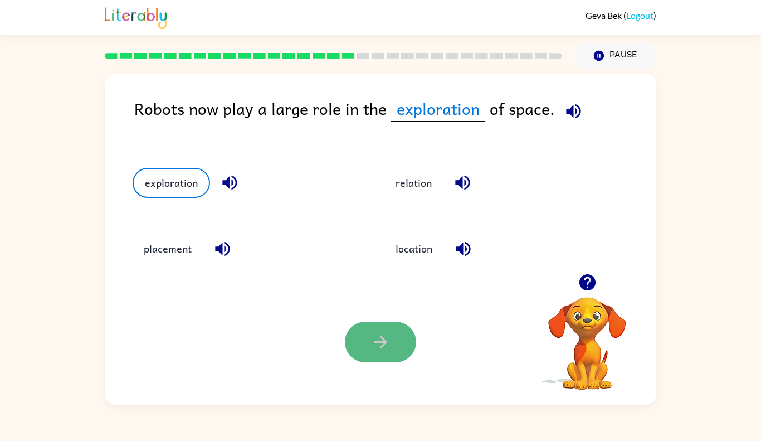
click at [390, 338] on button "button" at bounding box center [380, 341] width 71 height 41
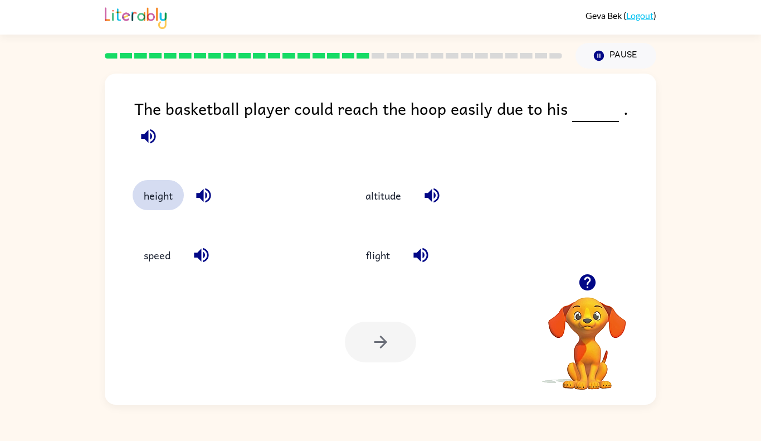
click at [158, 185] on button "height" at bounding box center [158, 195] width 51 height 30
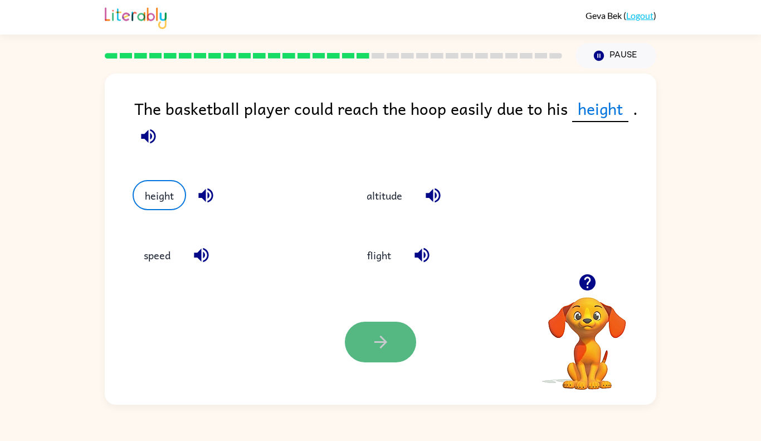
click at [358, 333] on button "button" at bounding box center [380, 341] width 71 height 41
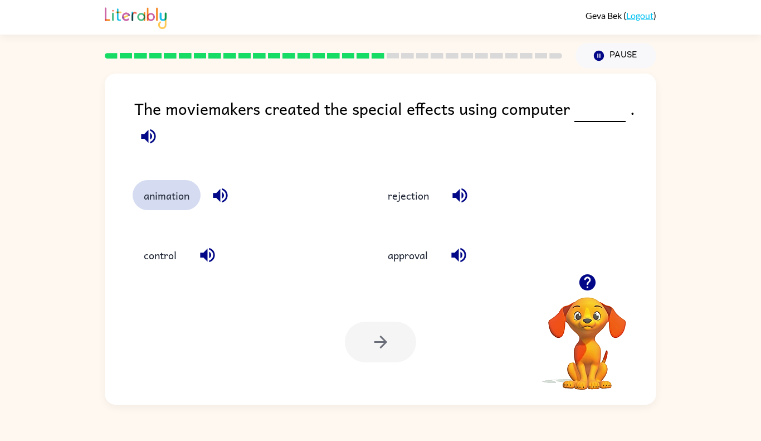
click at [153, 188] on button "animation" at bounding box center [167, 195] width 68 height 30
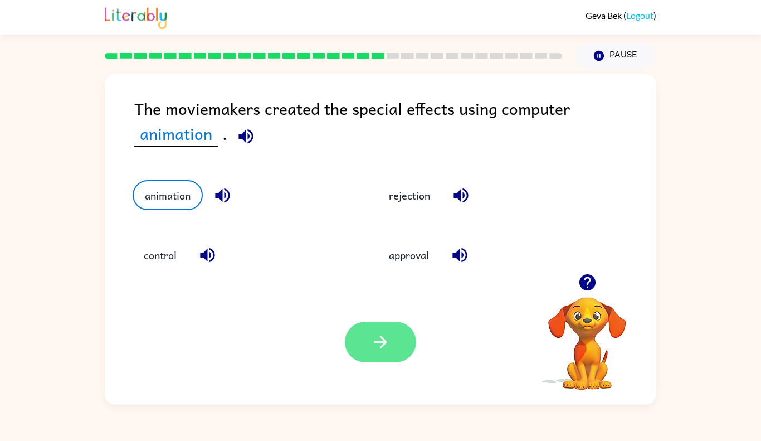
click at [365, 355] on button "button" at bounding box center [380, 341] width 71 height 41
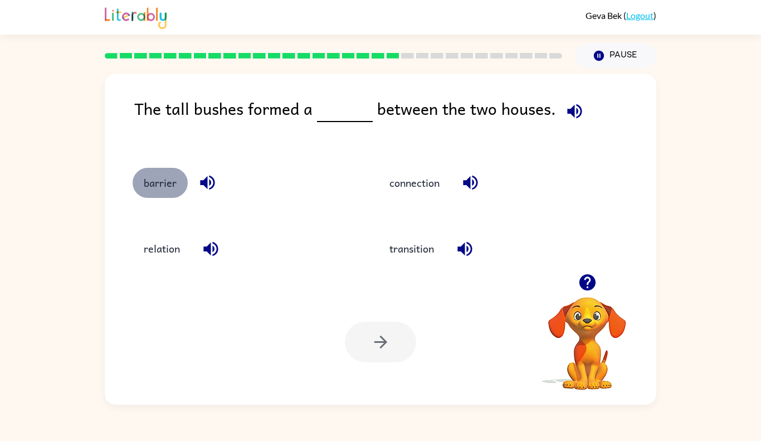
click at [178, 178] on button "barrier" at bounding box center [160, 183] width 55 height 30
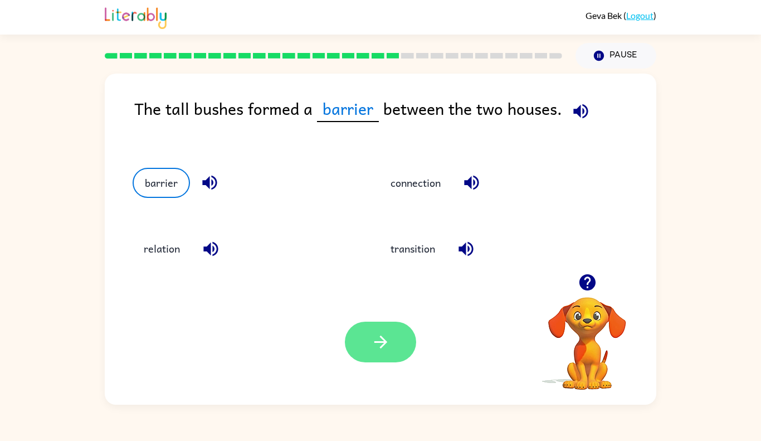
click at [397, 345] on button "button" at bounding box center [380, 341] width 71 height 41
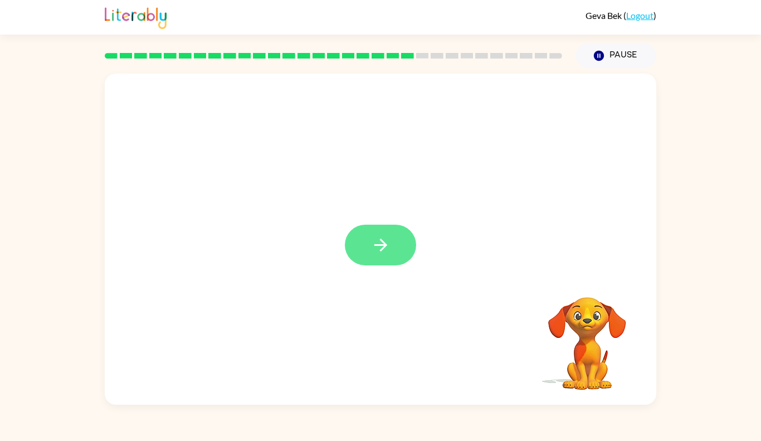
click at [381, 237] on icon "button" at bounding box center [381, 245] width 20 height 20
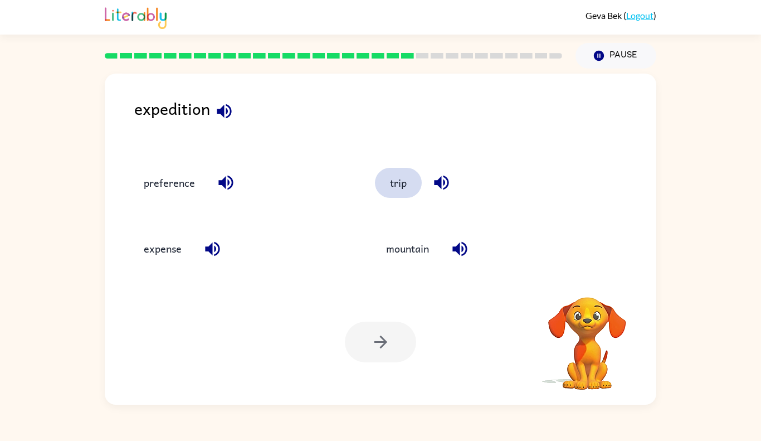
click at [399, 191] on button "trip" at bounding box center [398, 183] width 47 height 30
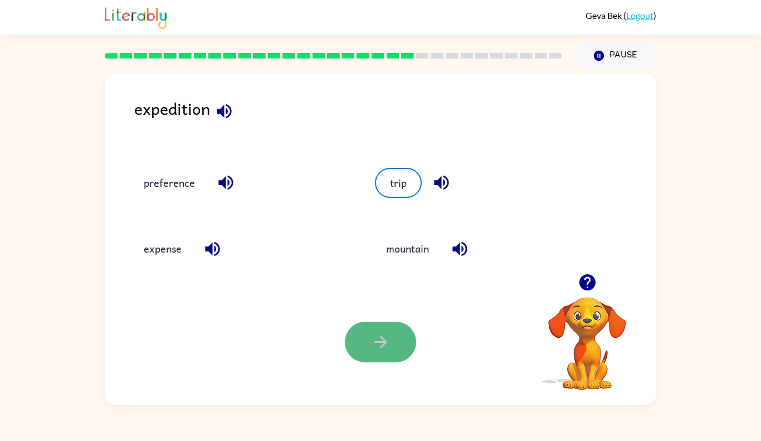
click at [379, 329] on button "button" at bounding box center [380, 341] width 71 height 41
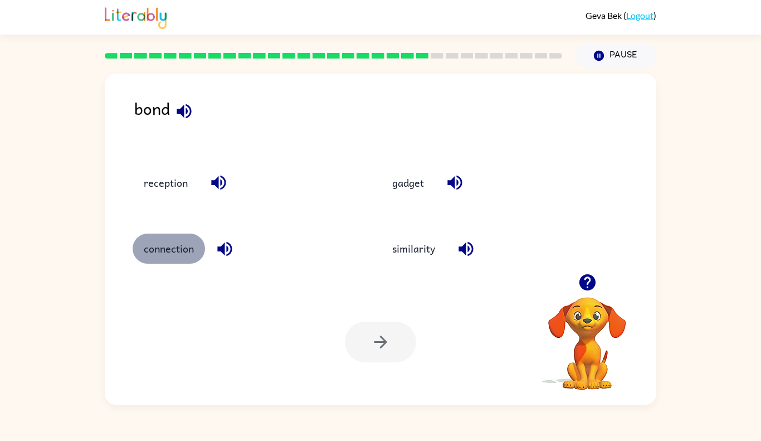
click at [174, 251] on button "connection" at bounding box center [169, 248] width 72 height 30
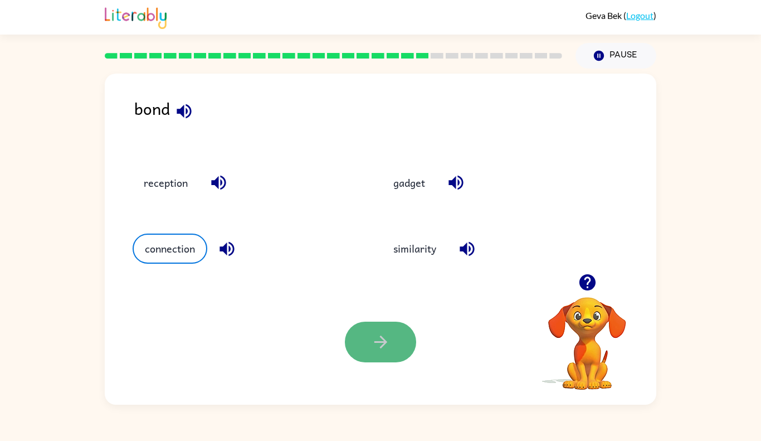
click at [381, 348] on icon "button" at bounding box center [380, 341] width 13 height 13
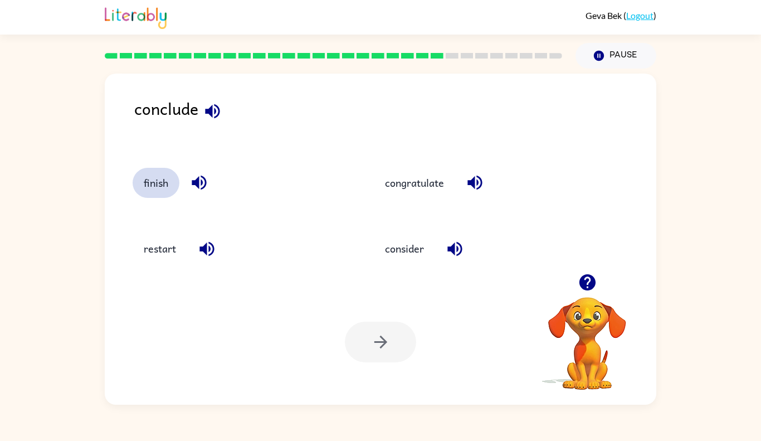
click at [161, 192] on button "finish" at bounding box center [156, 183] width 47 height 30
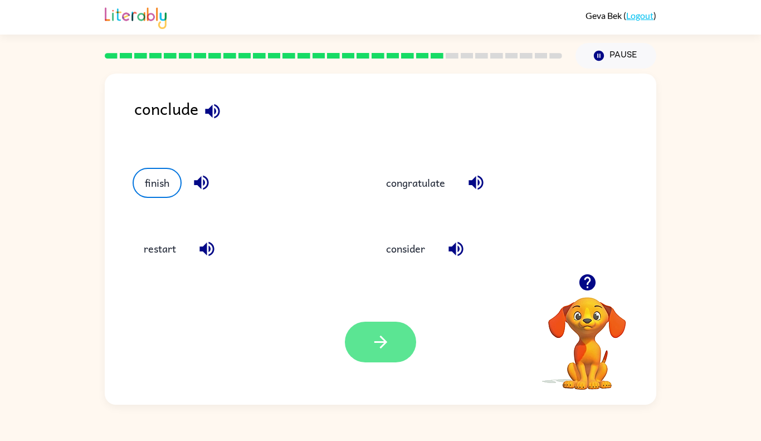
click at [367, 348] on button "button" at bounding box center [380, 341] width 71 height 41
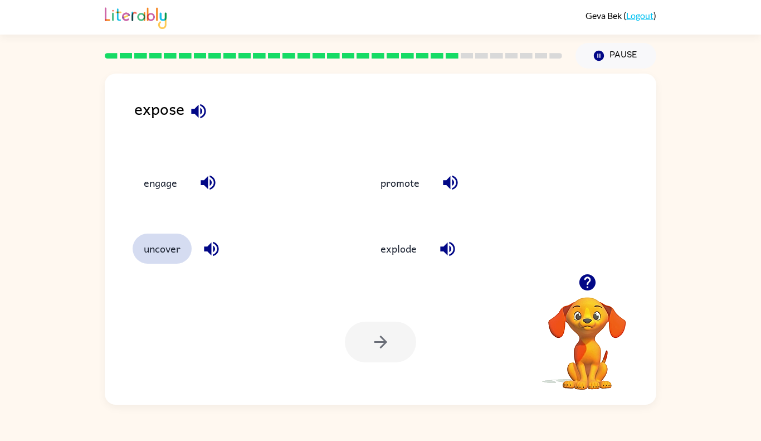
click at [141, 259] on button "uncover" at bounding box center [162, 248] width 59 height 30
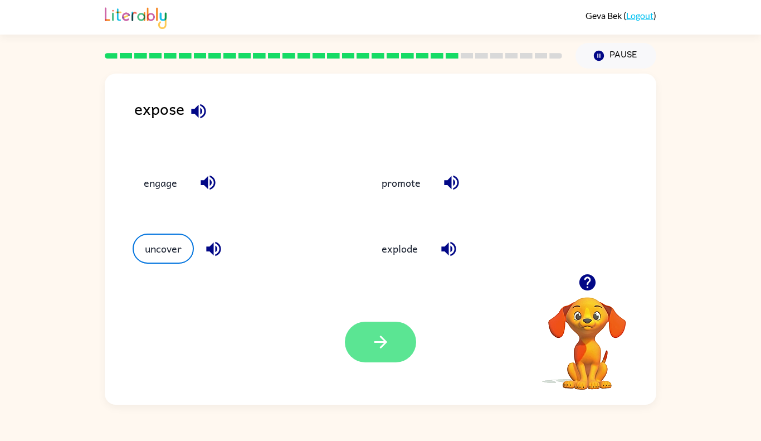
click at [407, 340] on button "button" at bounding box center [380, 341] width 71 height 41
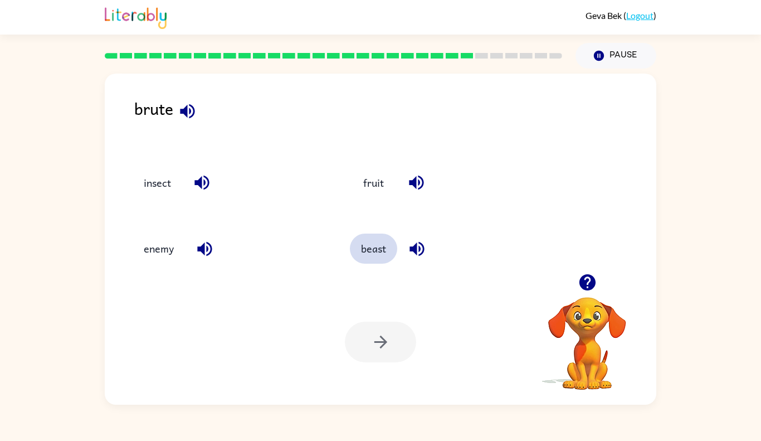
click at [361, 256] on button "beast" at bounding box center [373, 248] width 47 height 30
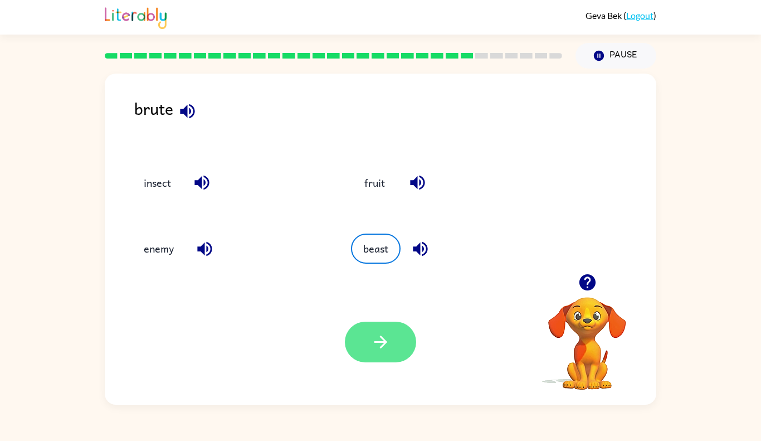
click at [387, 335] on icon "button" at bounding box center [381, 342] width 20 height 20
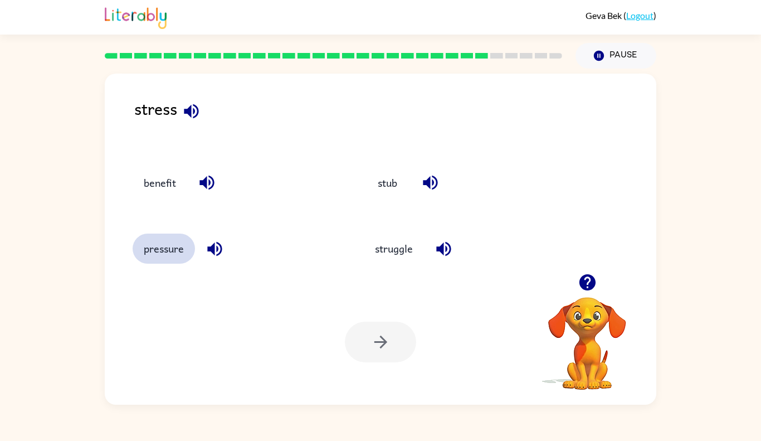
click at [191, 249] on button "pressure" at bounding box center [164, 248] width 62 height 30
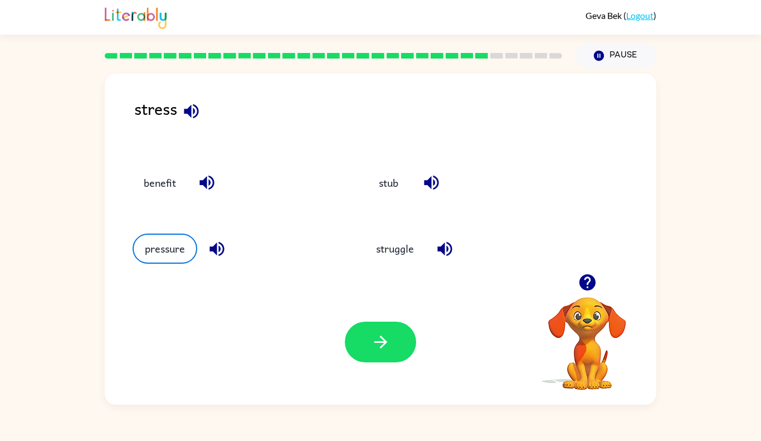
click at [333, 340] on div "Your browser must support playing .mp4 files to use Literably. Please try using…" at bounding box center [381, 341] width 552 height 125
click at [357, 346] on button "button" at bounding box center [380, 341] width 71 height 41
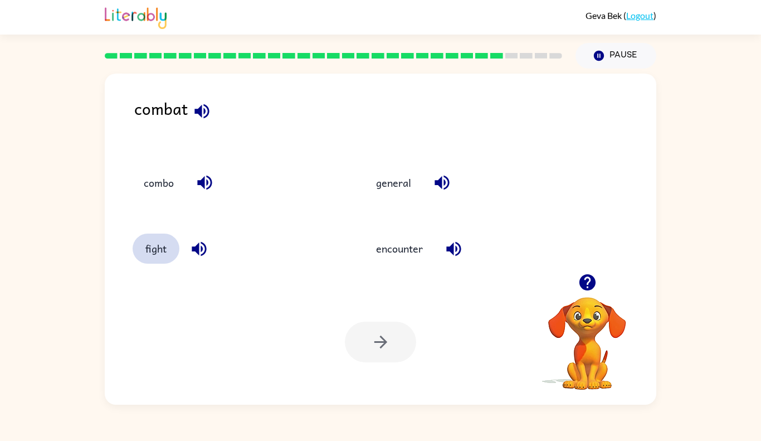
click at [149, 240] on button "fight" at bounding box center [156, 248] width 47 height 30
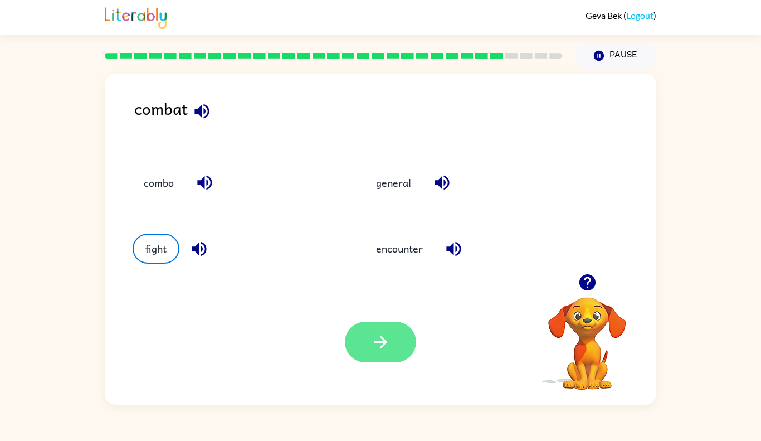
click at [377, 353] on button "button" at bounding box center [380, 341] width 71 height 41
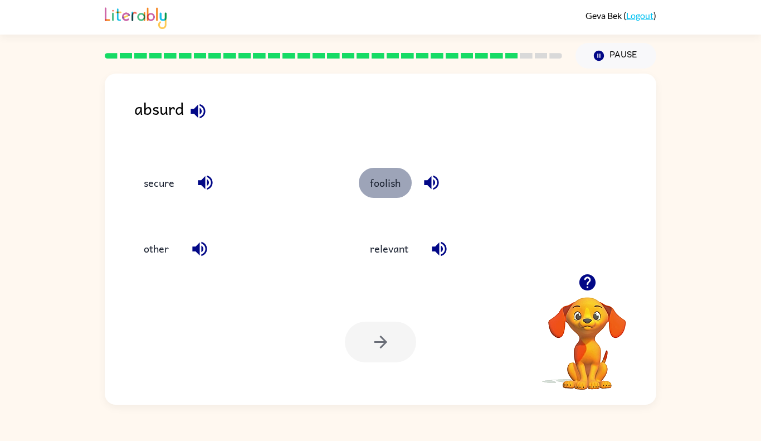
click at [403, 190] on button "foolish" at bounding box center [385, 183] width 53 height 30
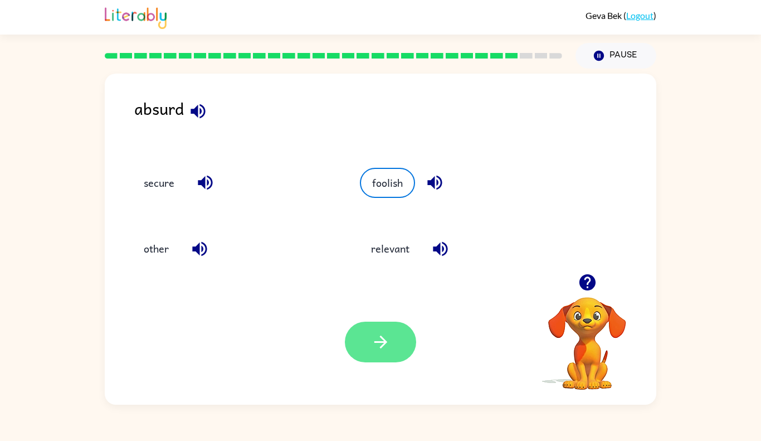
click at [372, 338] on icon "button" at bounding box center [381, 342] width 20 height 20
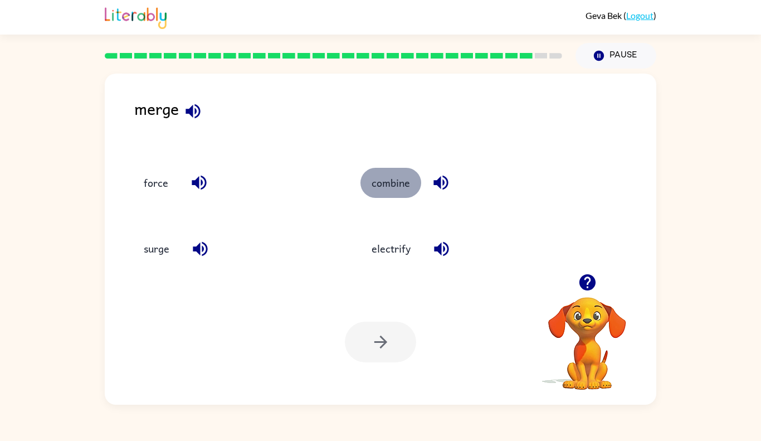
click at [387, 195] on button "combine" at bounding box center [391, 183] width 61 height 30
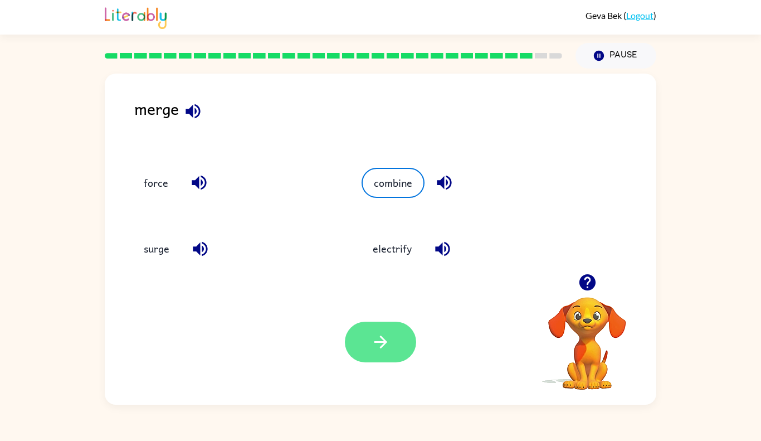
click at [388, 344] on icon "button" at bounding box center [381, 342] width 20 height 20
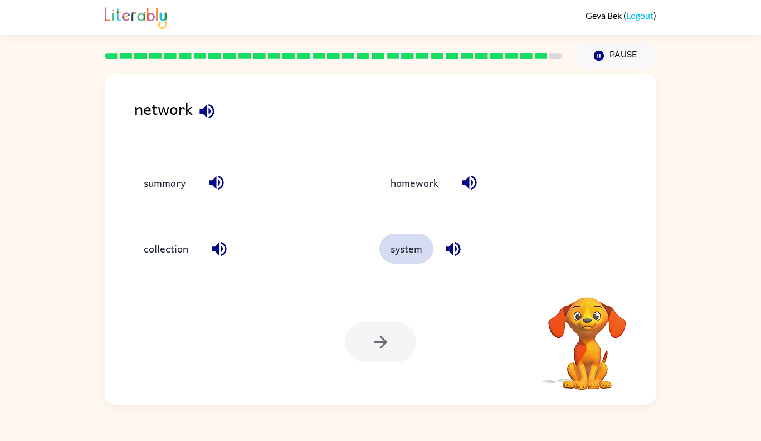
click at [425, 246] on button "system" at bounding box center [406, 248] width 54 height 30
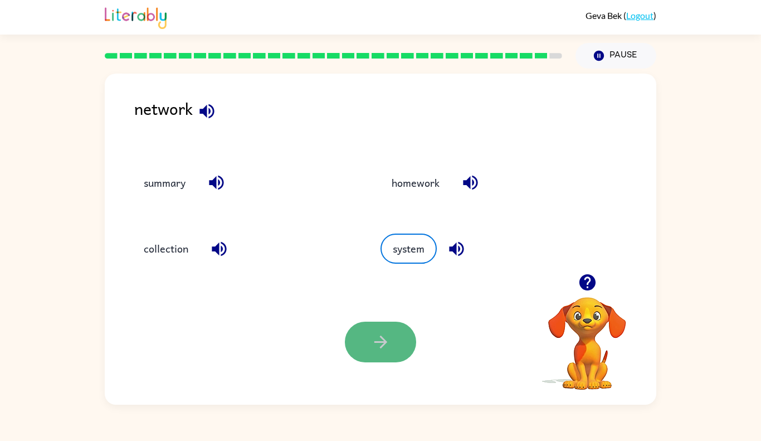
click at [382, 340] on icon "button" at bounding box center [381, 342] width 20 height 20
